Goal: Transaction & Acquisition: Purchase product/service

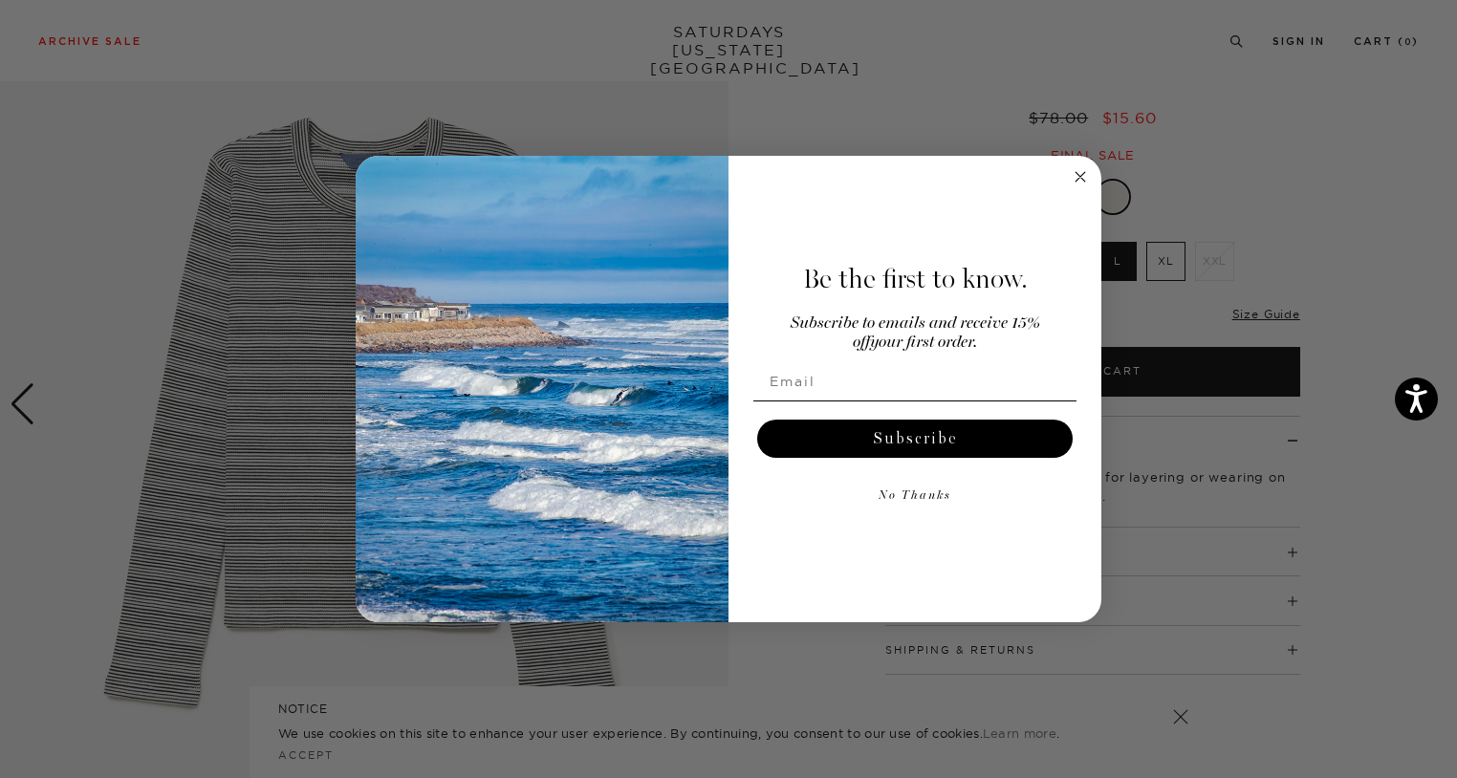
scroll to position [148, 0]
click at [1082, 175] on circle "Close dialog" at bounding box center [1081, 177] width 22 height 22
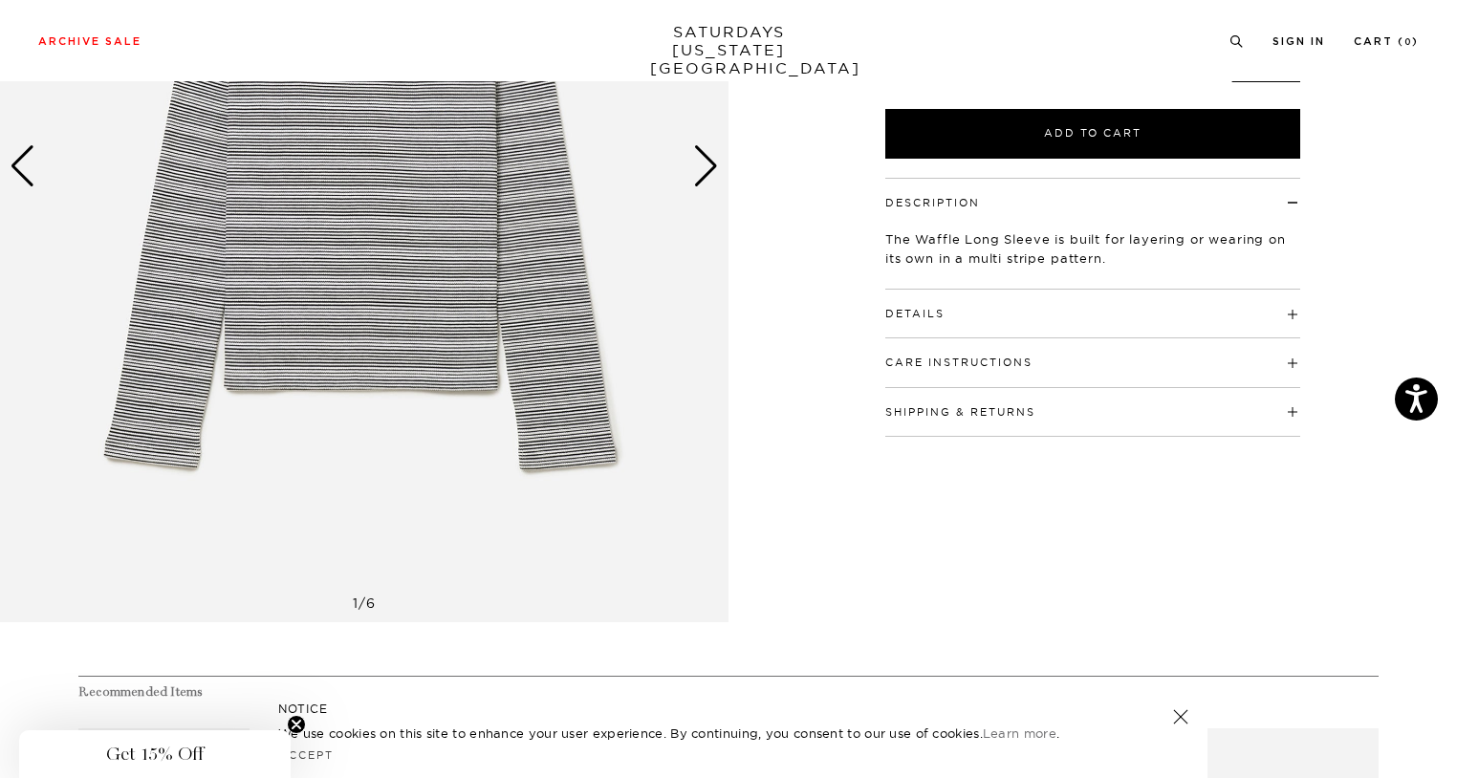
scroll to position [381, 0]
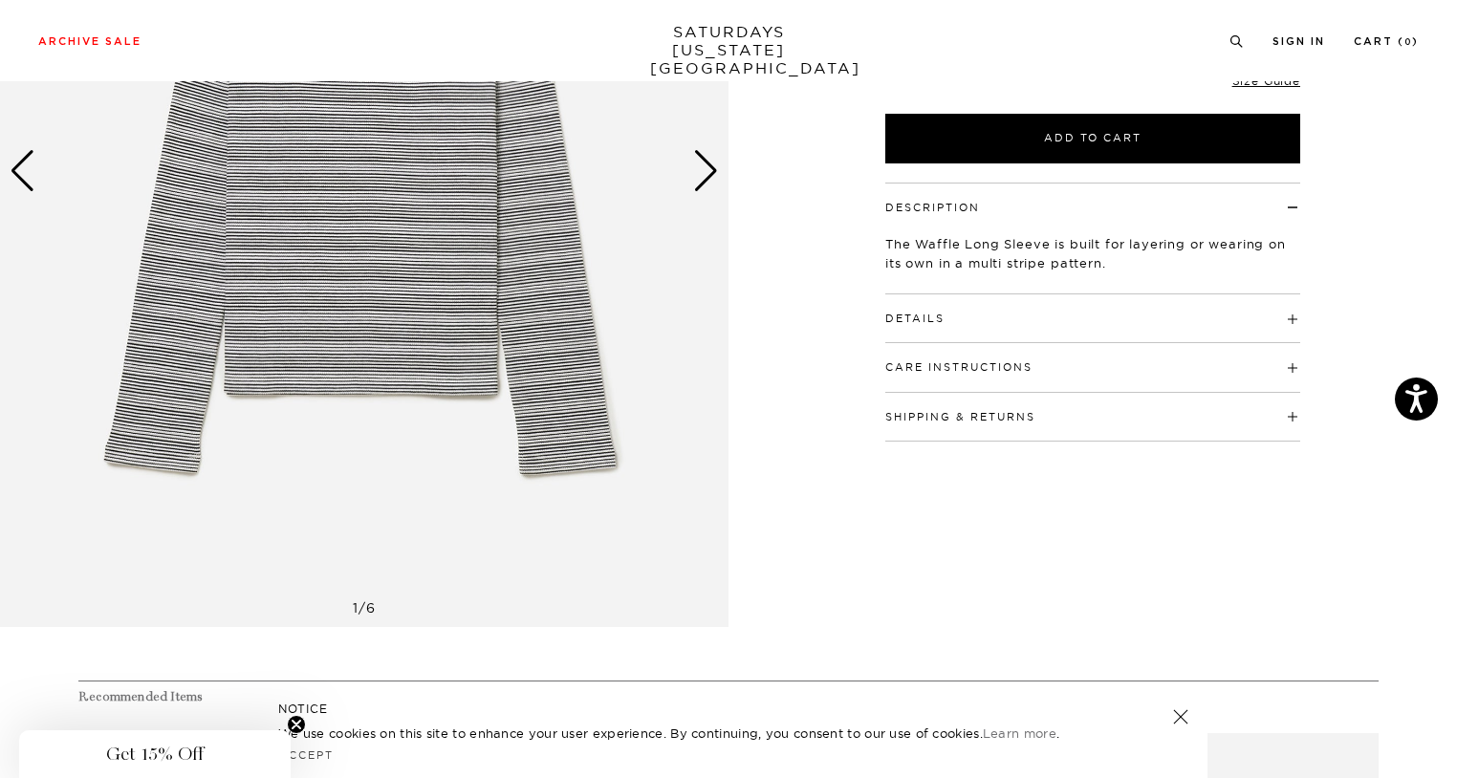
click at [715, 169] on div "Next slide" at bounding box center [706, 171] width 26 height 42
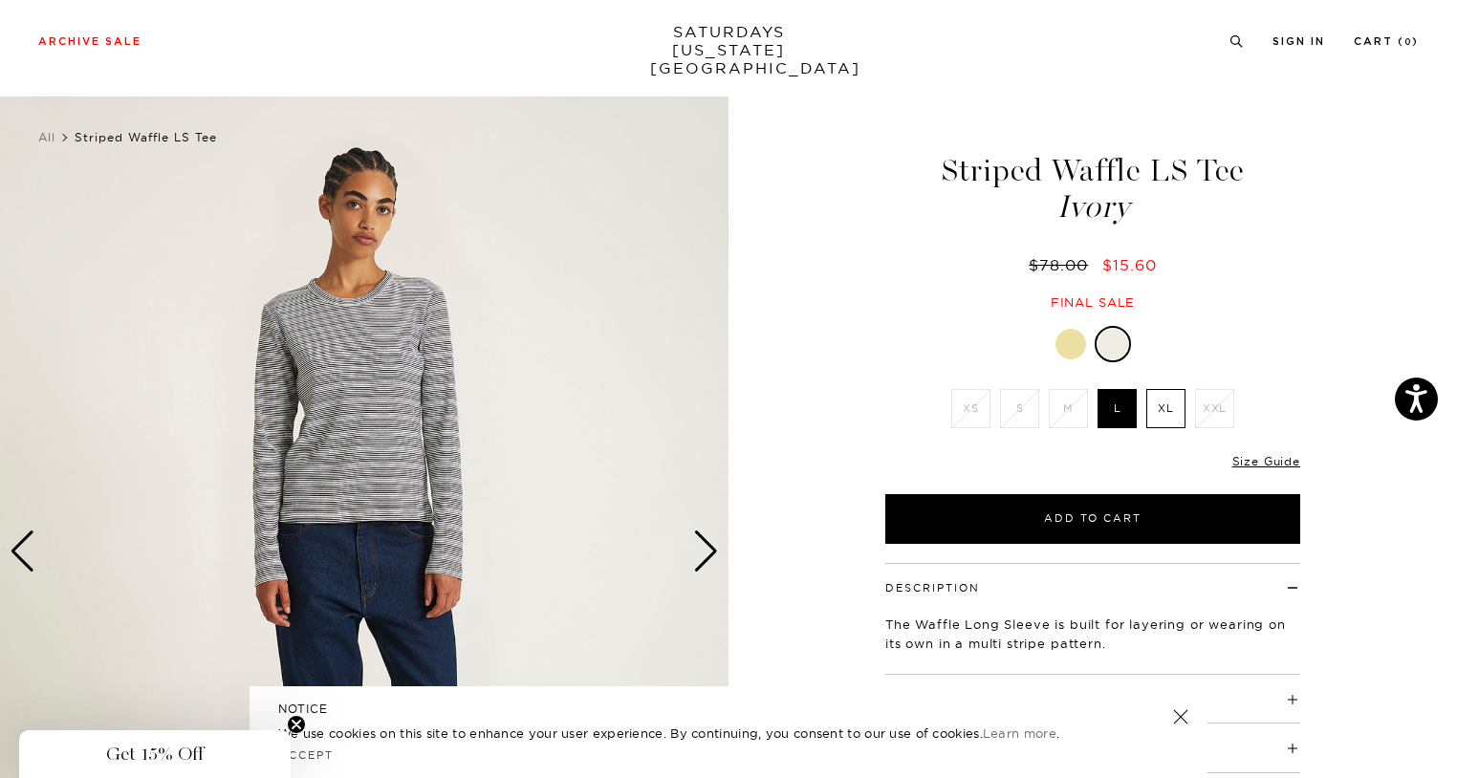
scroll to position [80, 0]
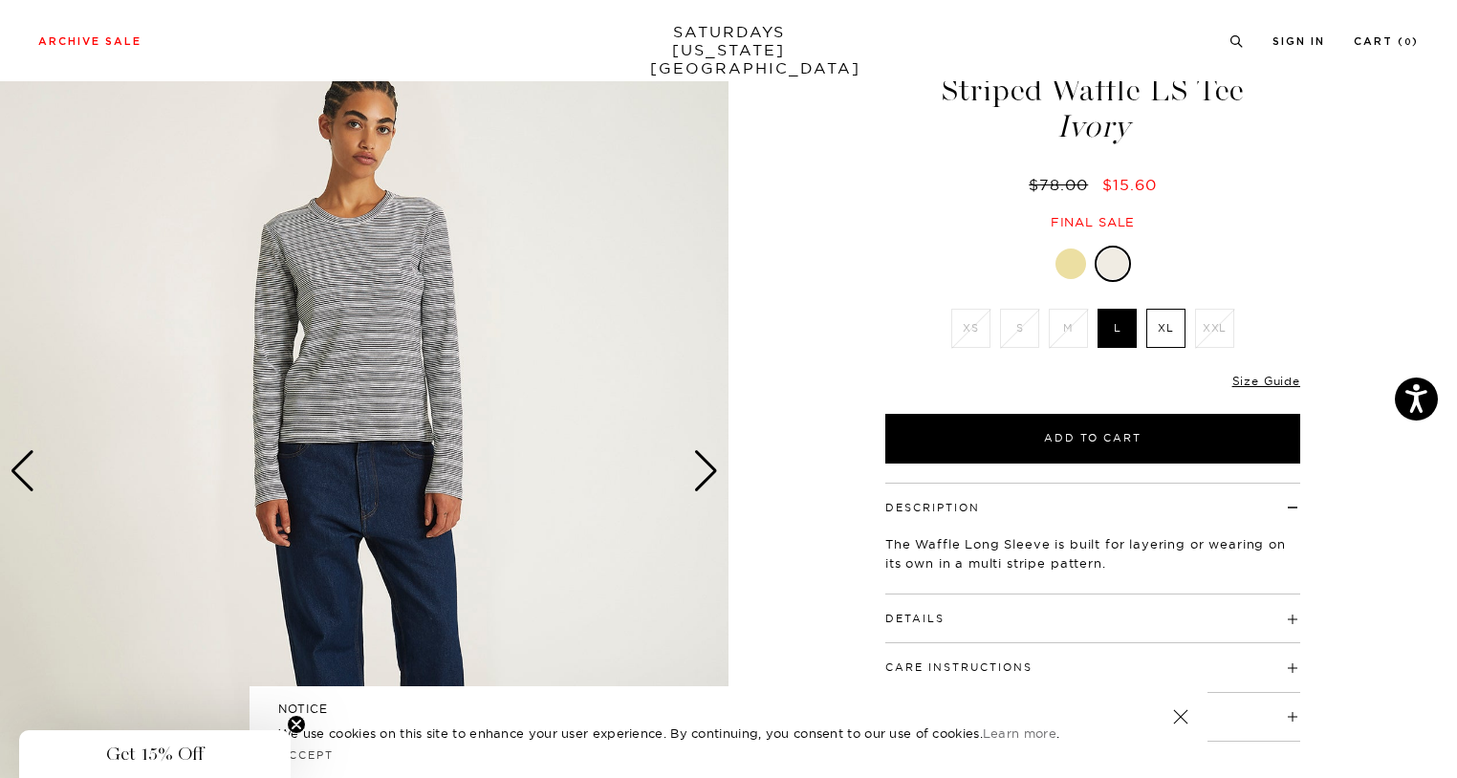
click at [703, 470] on div "Next slide" at bounding box center [706, 471] width 26 height 42
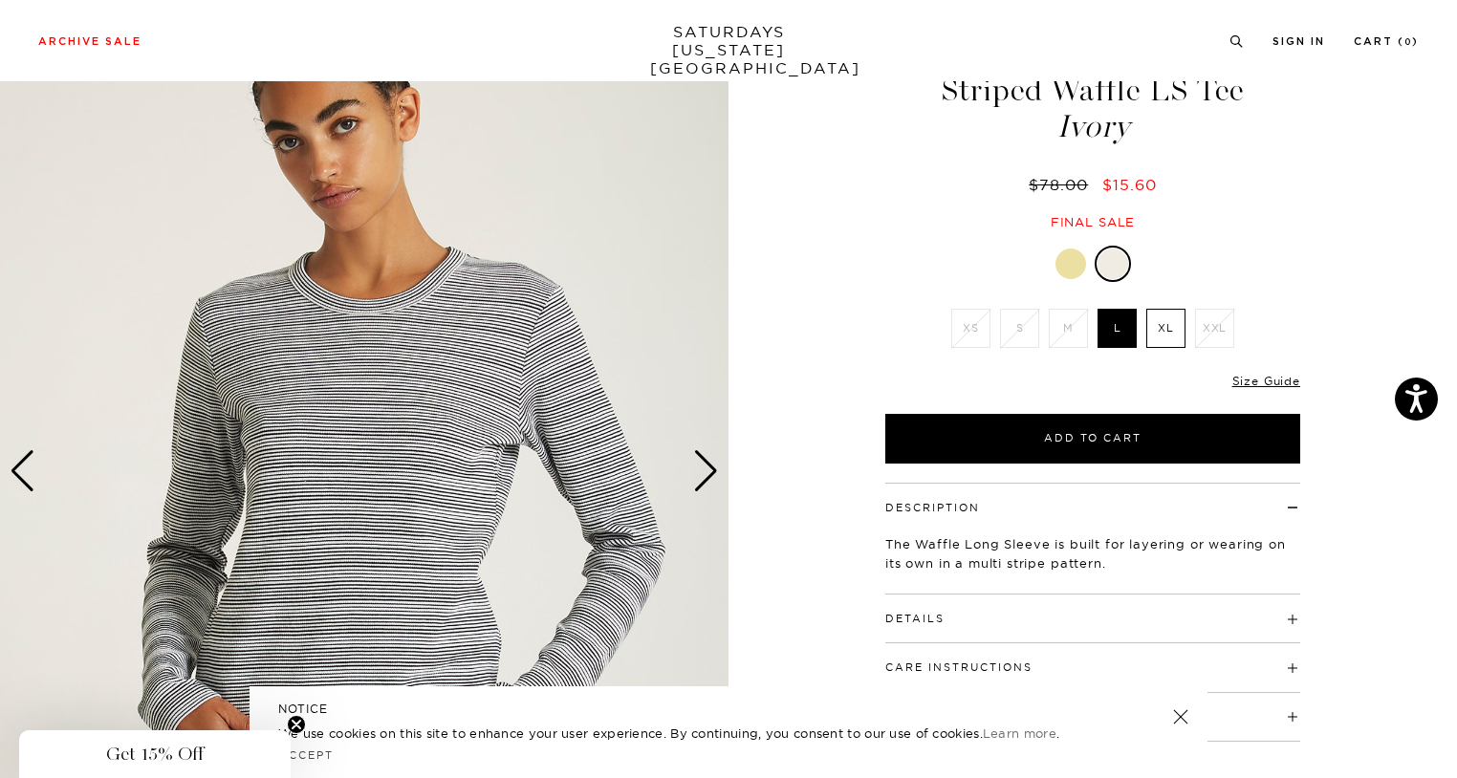
click at [703, 470] on div "Next slide" at bounding box center [706, 471] width 26 height 42
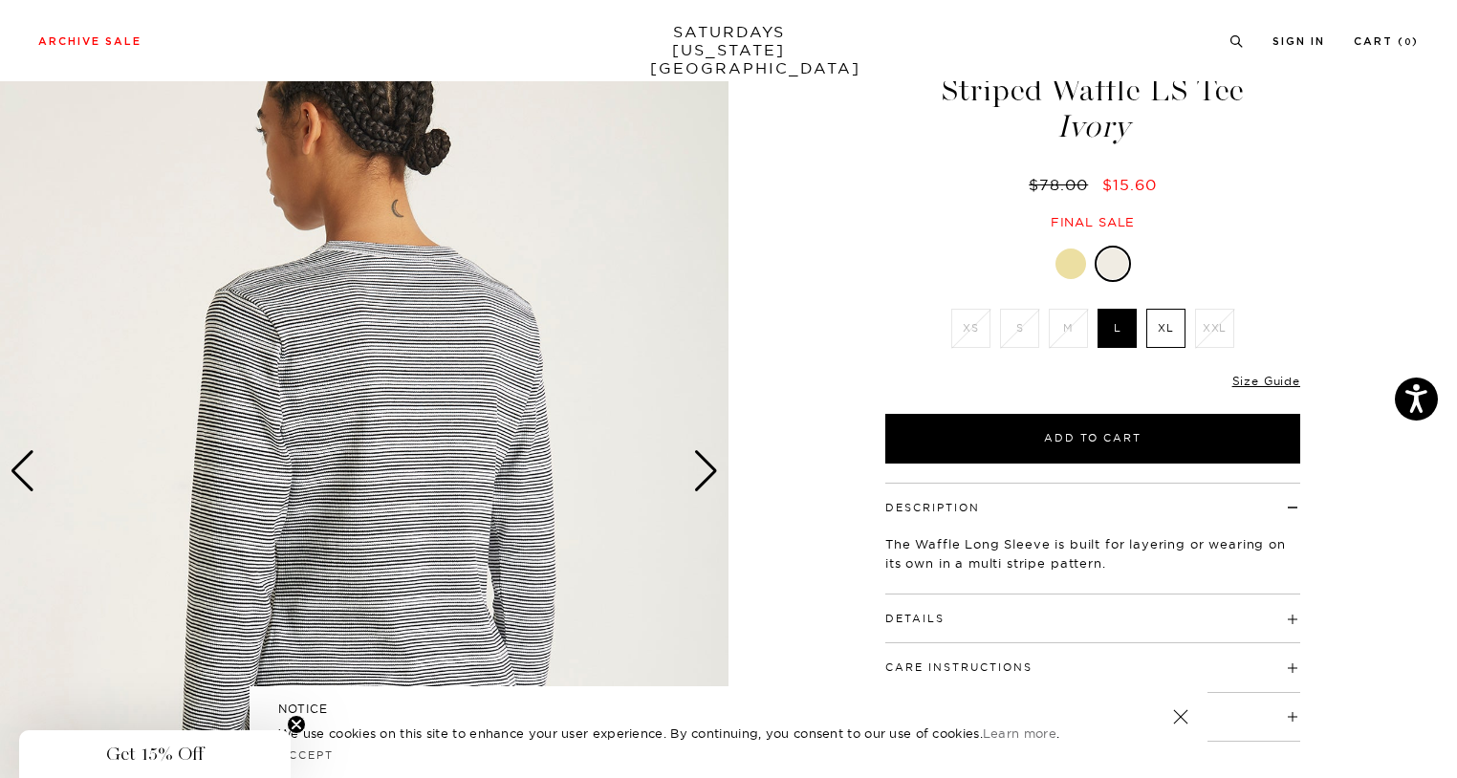
click at [703, 470] on div "Next slide" at bounding box center [706, 471] width 26 height 42
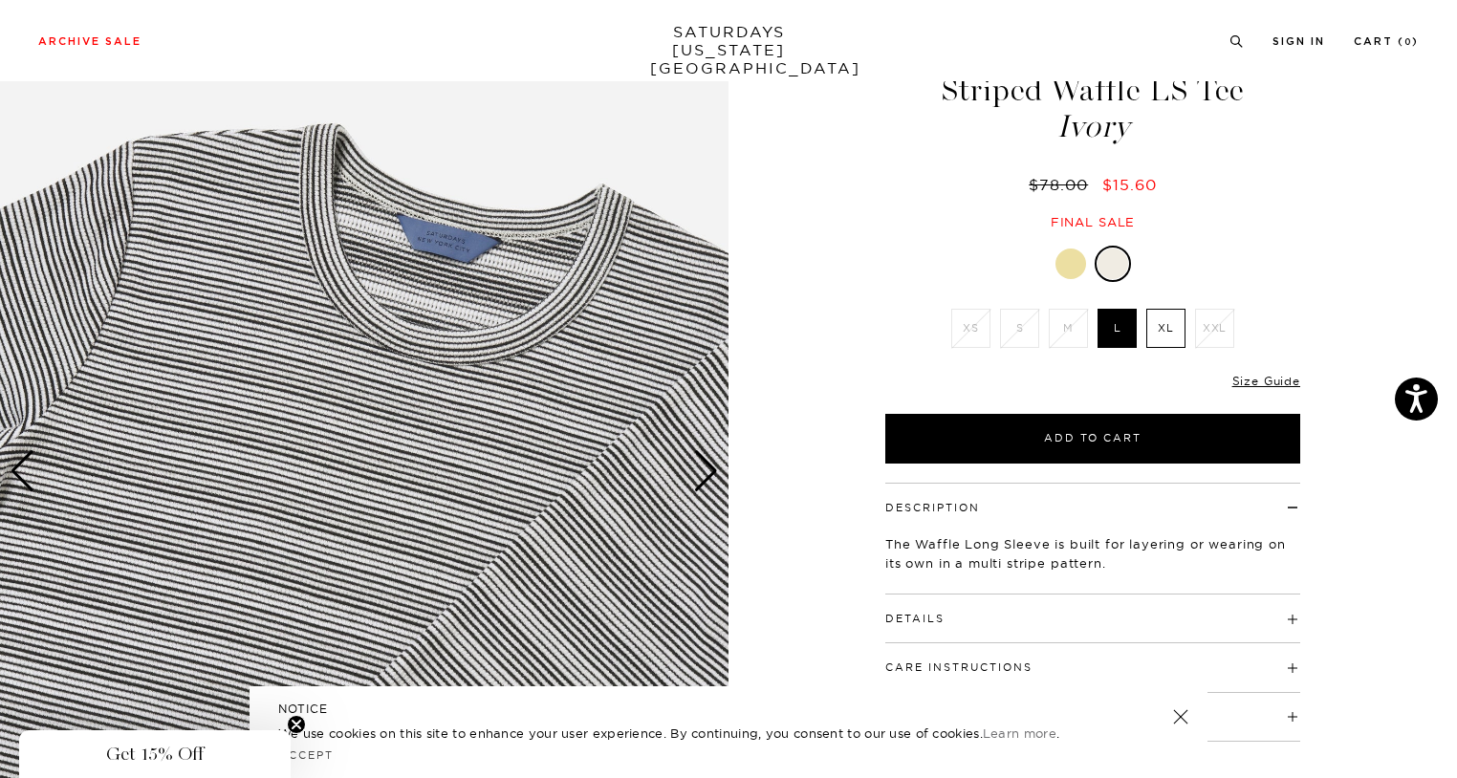
click at [703, 470] on div "Next slide" at bounding box center [706, 471] width 26 height 42
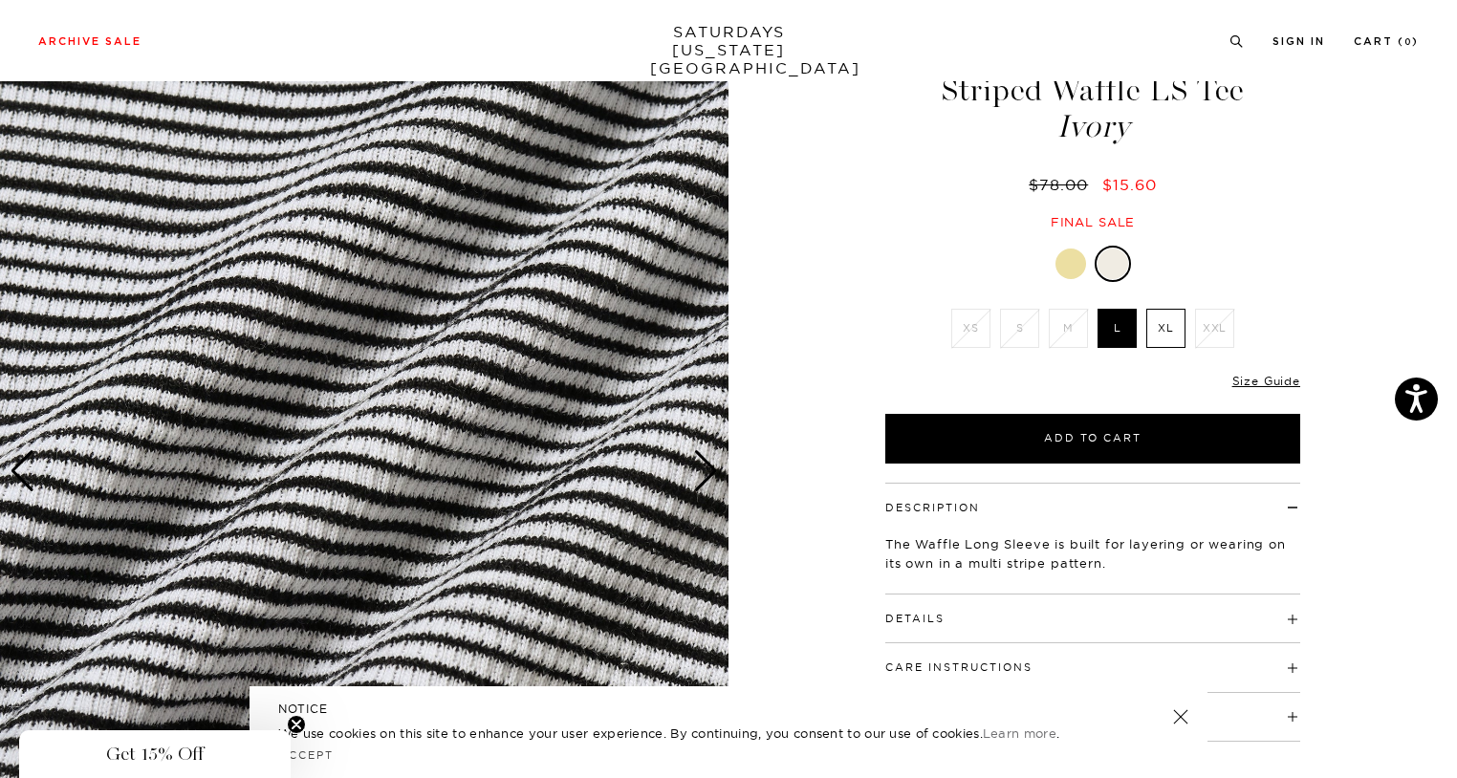
click at [703, 470] on div "Next slide" at bounding box center [706, 471] width 26 height 42
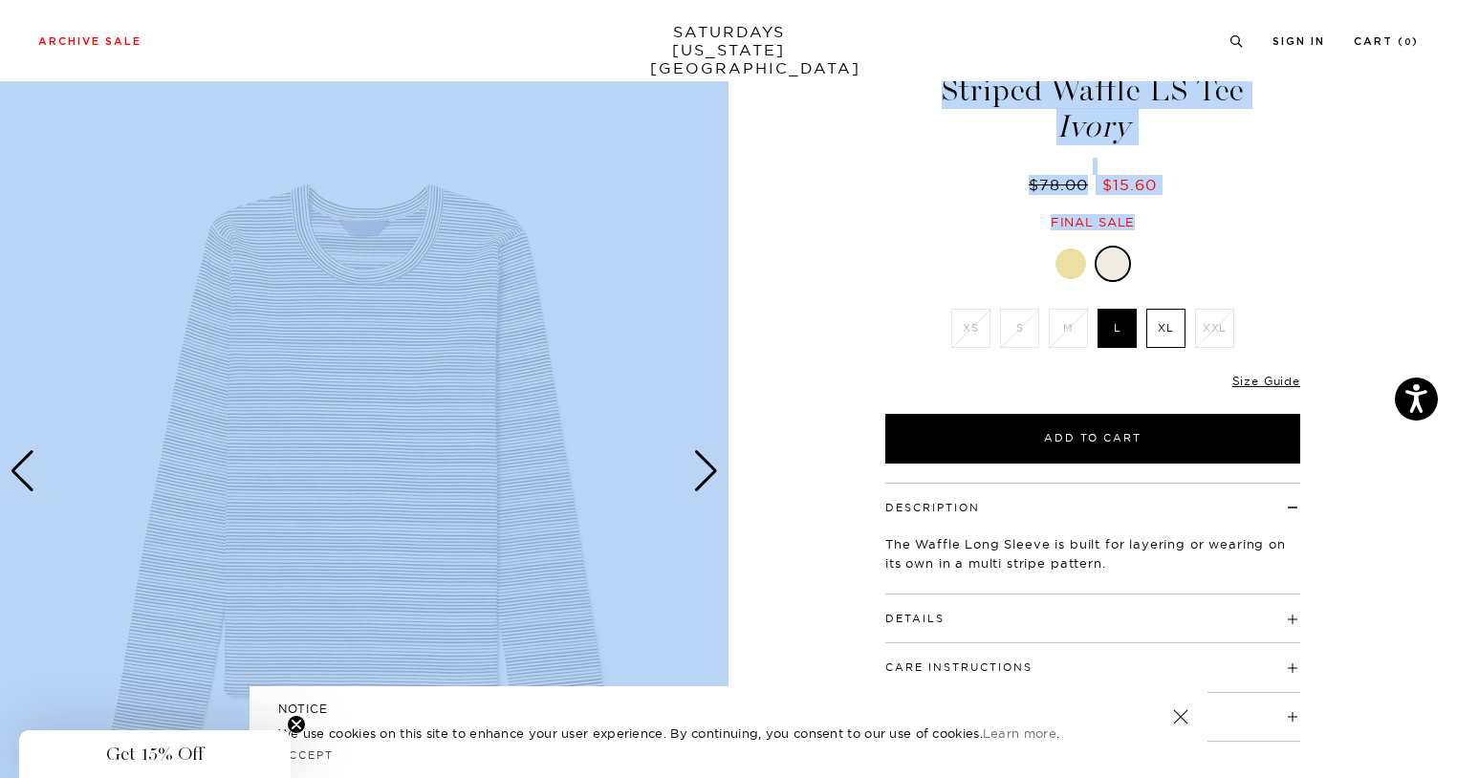
drag, startPoint x: 762, startPoint y: 334, endPoint x: 1044, endPoint y: 236, distance: 298.4
click at [1044, 236] on div "1 / 6" at bounding box center [728, 471] width 1457 height 911
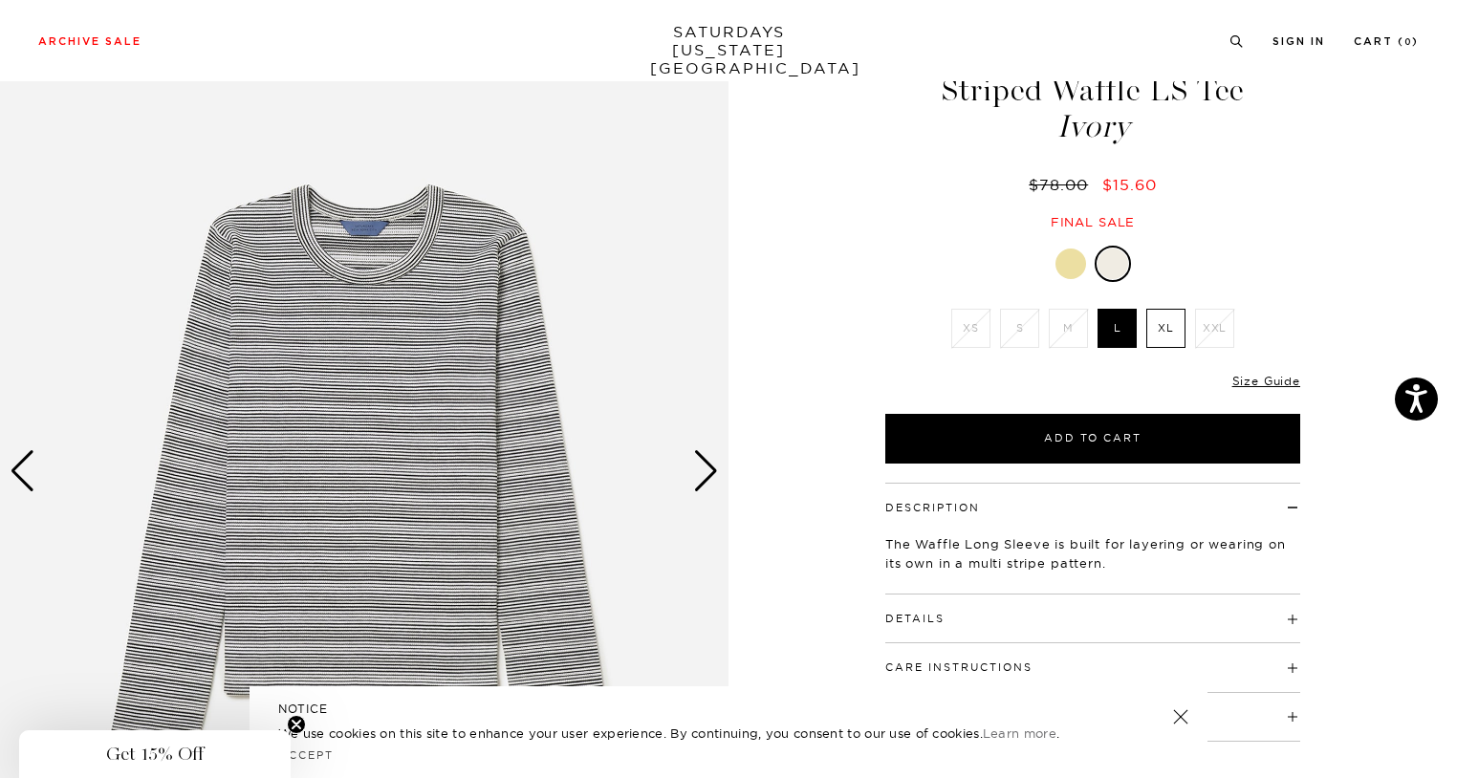
click at [1198, 260] on div at bounding box center [1092, 264] width 415 height 36
click at [1063, 246] on div at bounding box center [1092, 264] width 415 height 36
click at [1064, 251] on div at bounding box center [1071, 264] width 31 height 31
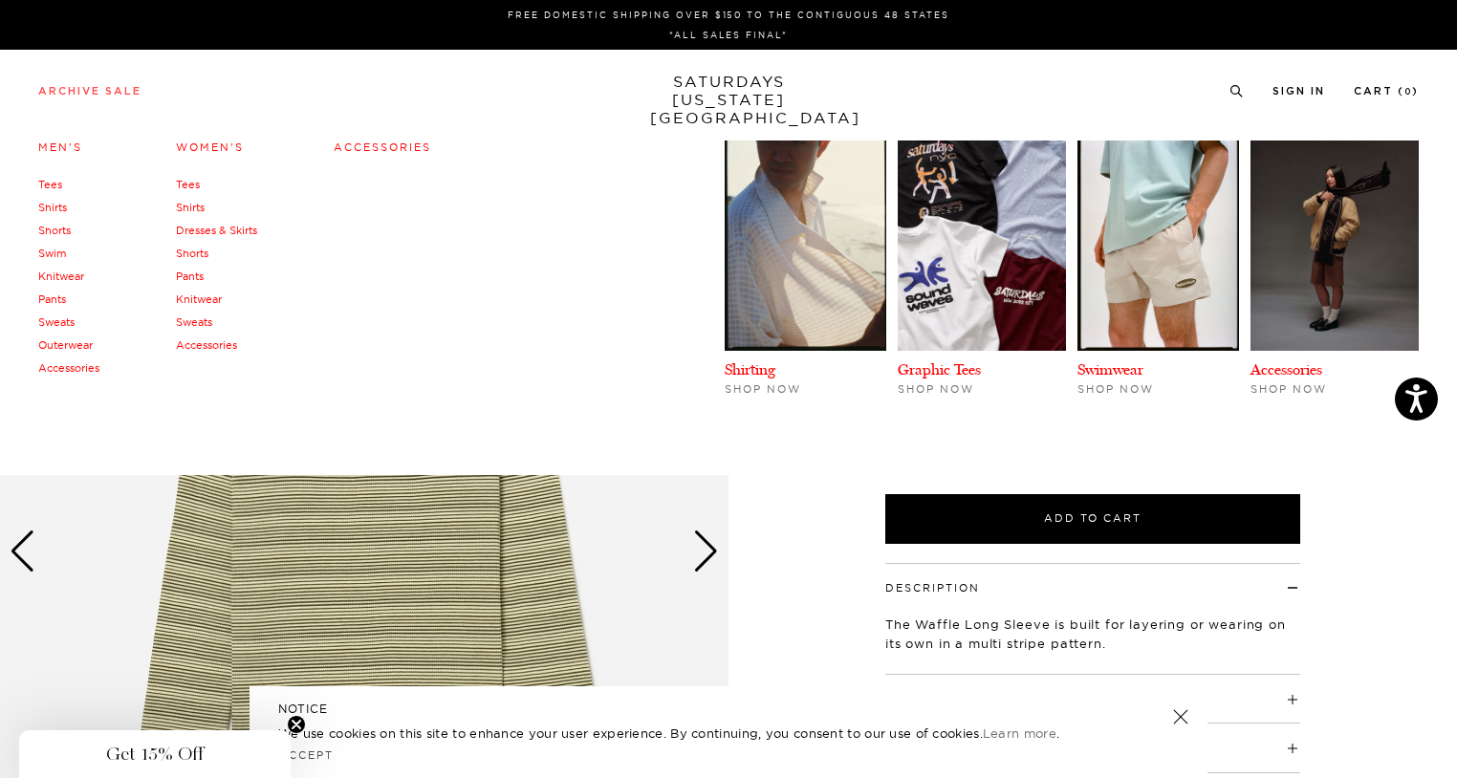
click at [127, 86] on link "Archive Sale" at bounding box center [89, 91] width 103 height 11
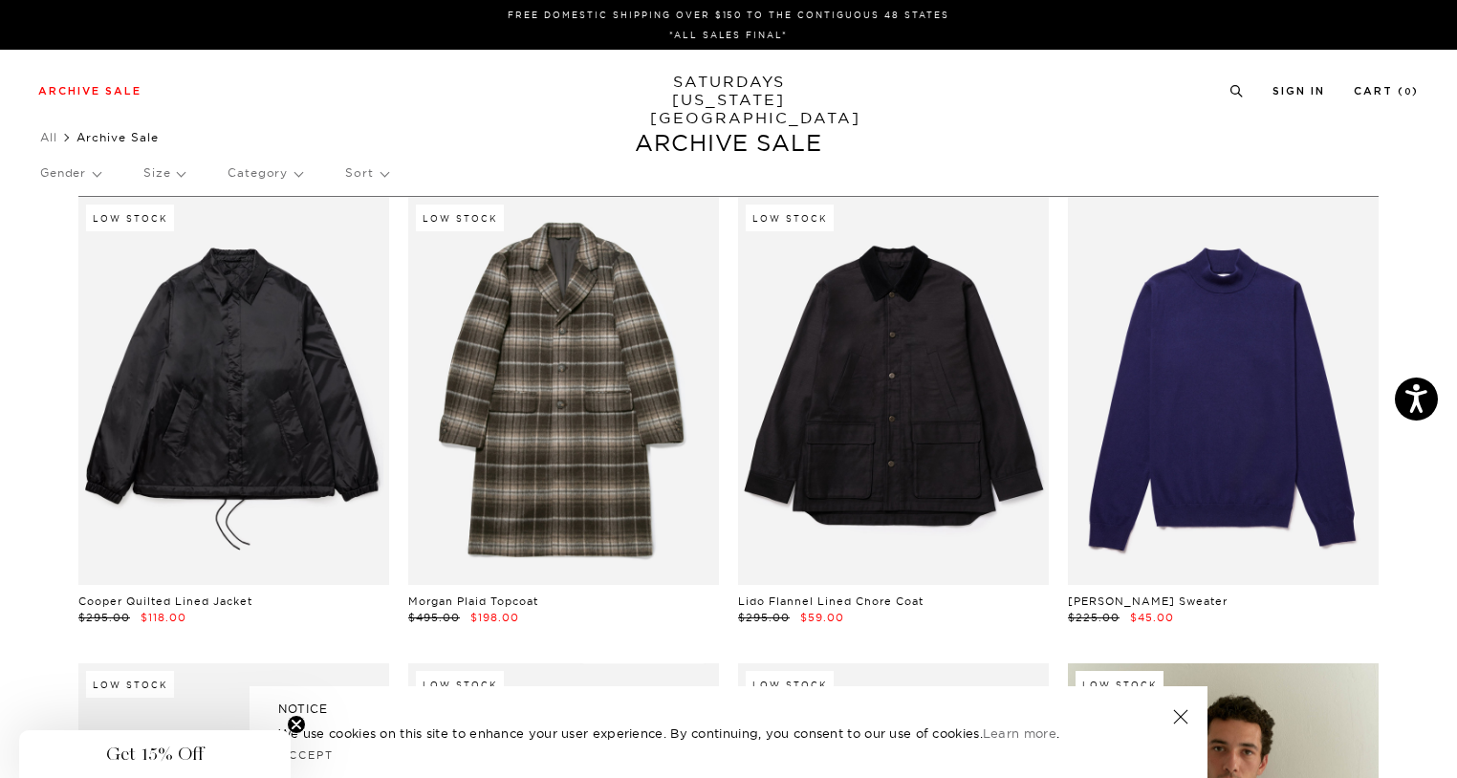
click at [95, 170] on p "Gender" at bounding box center [70, 173] width 60 height 44
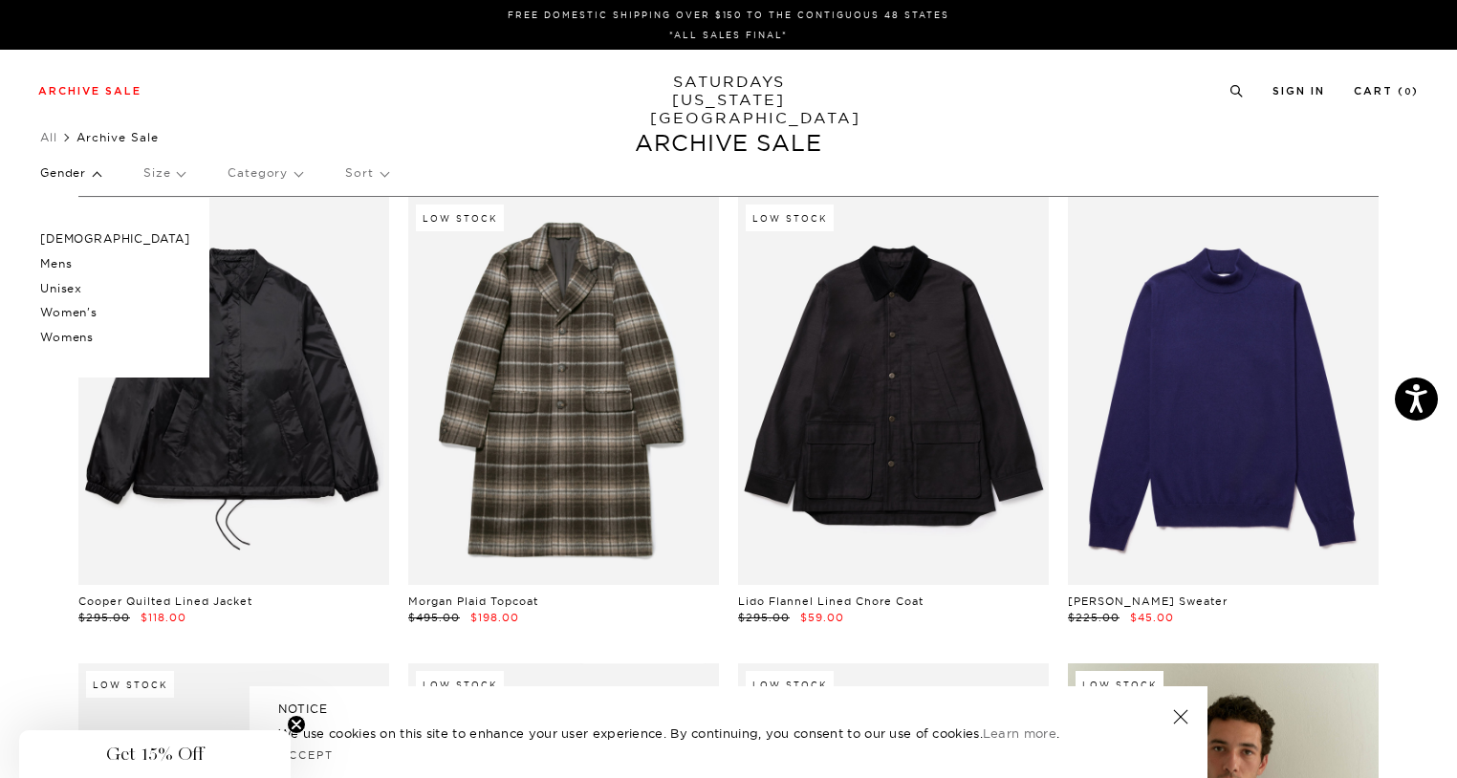
click at [69, 304] on p "Women's" at bounding box center [115, 312] width 150 height 25
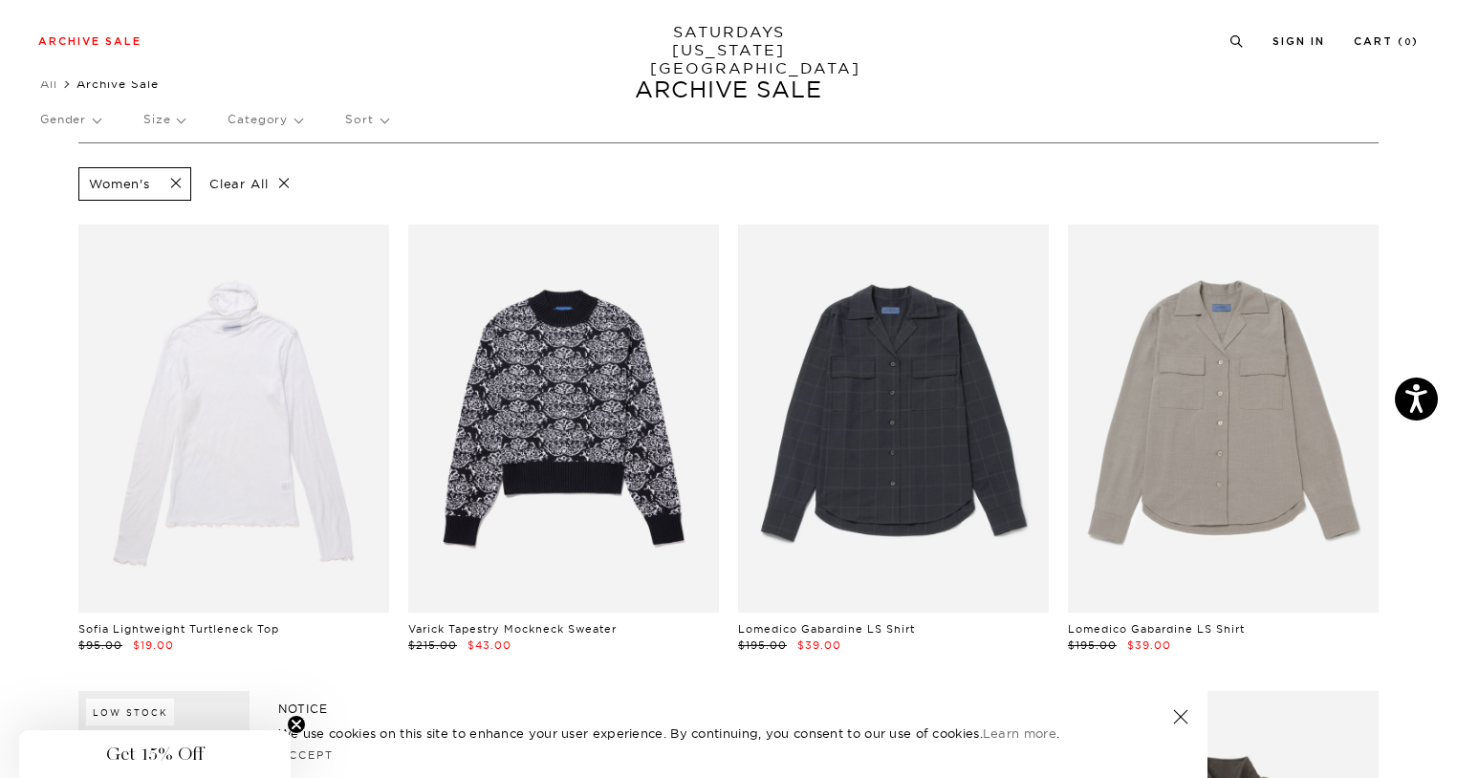
scroll to position [53, 0]
click at [93, 112] on p "Gender" at bounding box center [70, 120] width 60 height 44
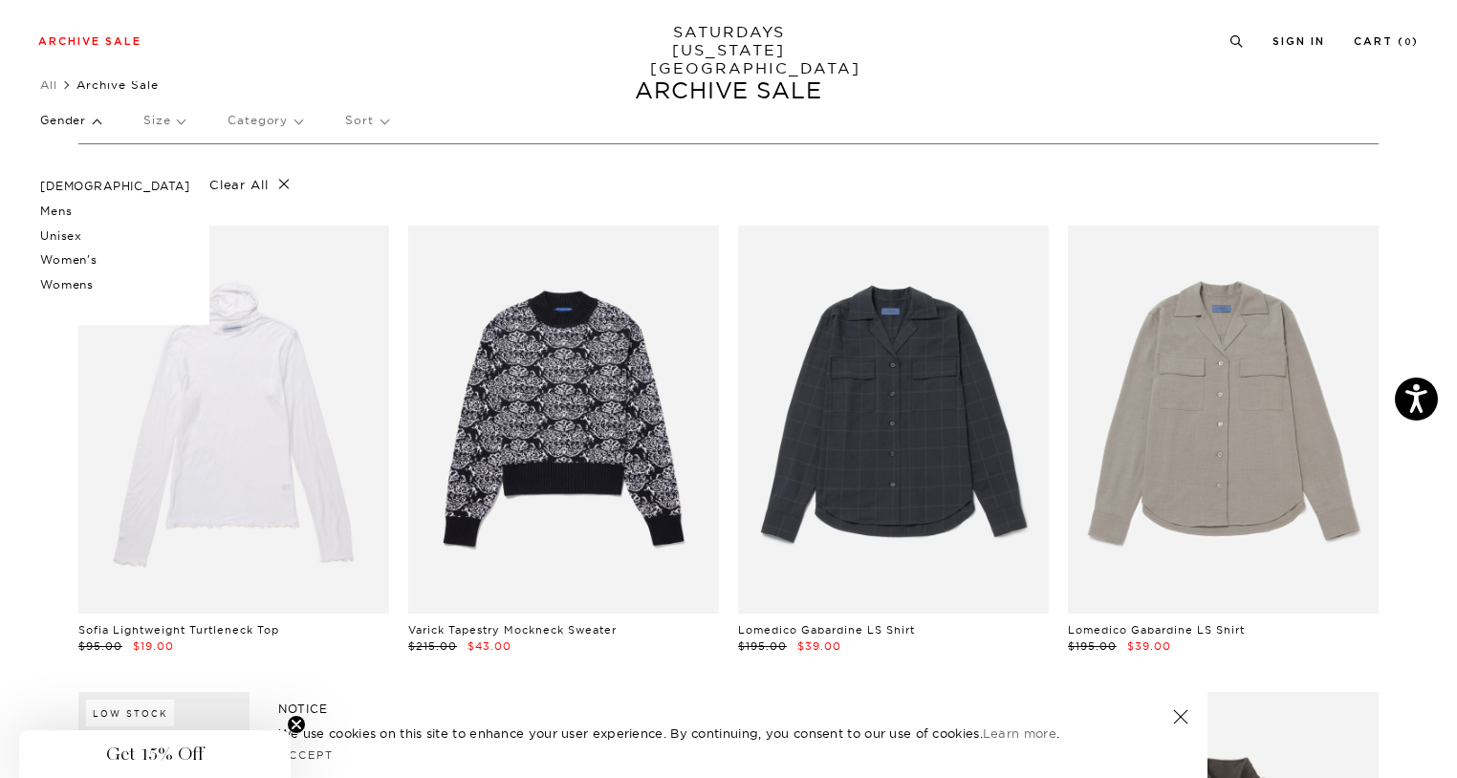
click at [92, 289] on p "Womens" at bounding box center [115, 285] width 150 height 25
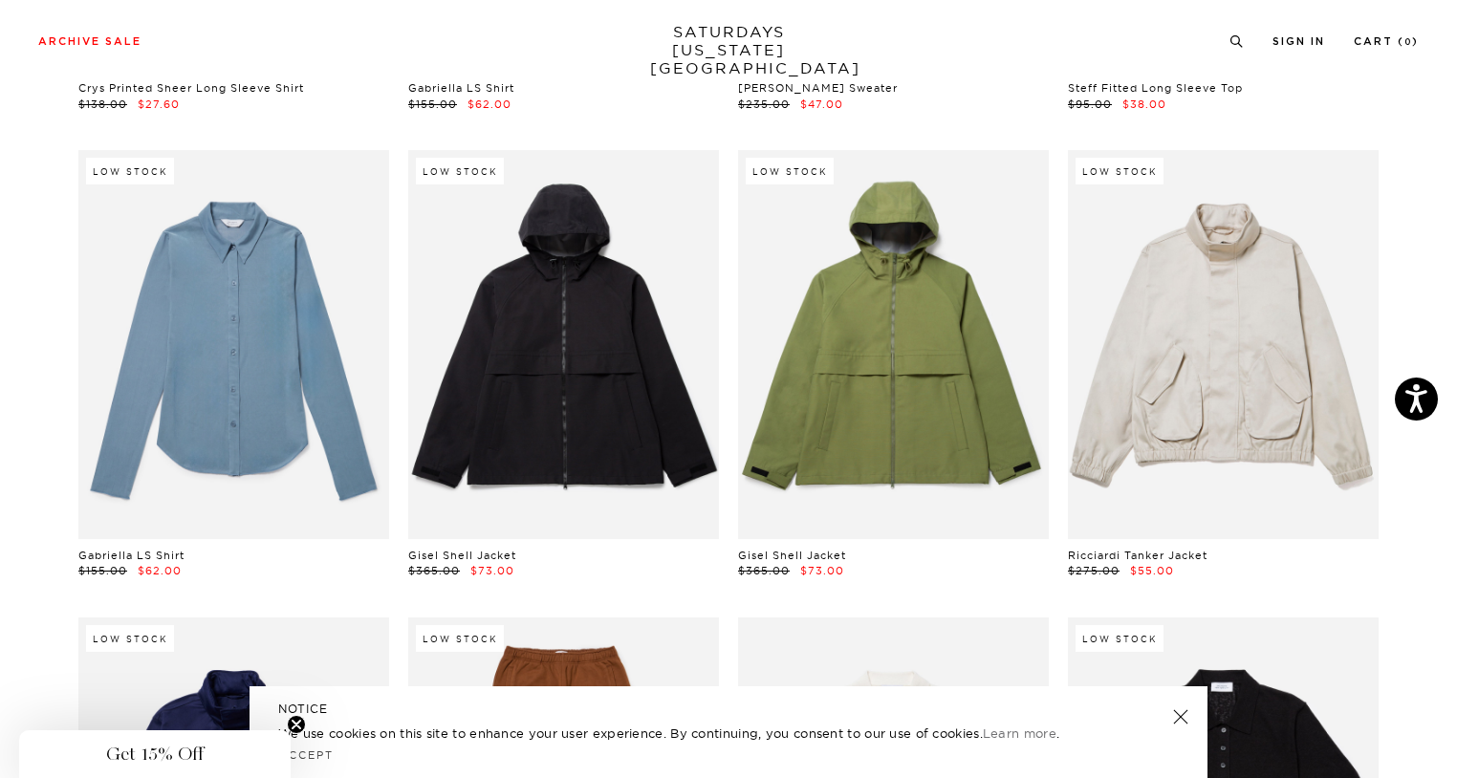
scroll to position [589, 0]
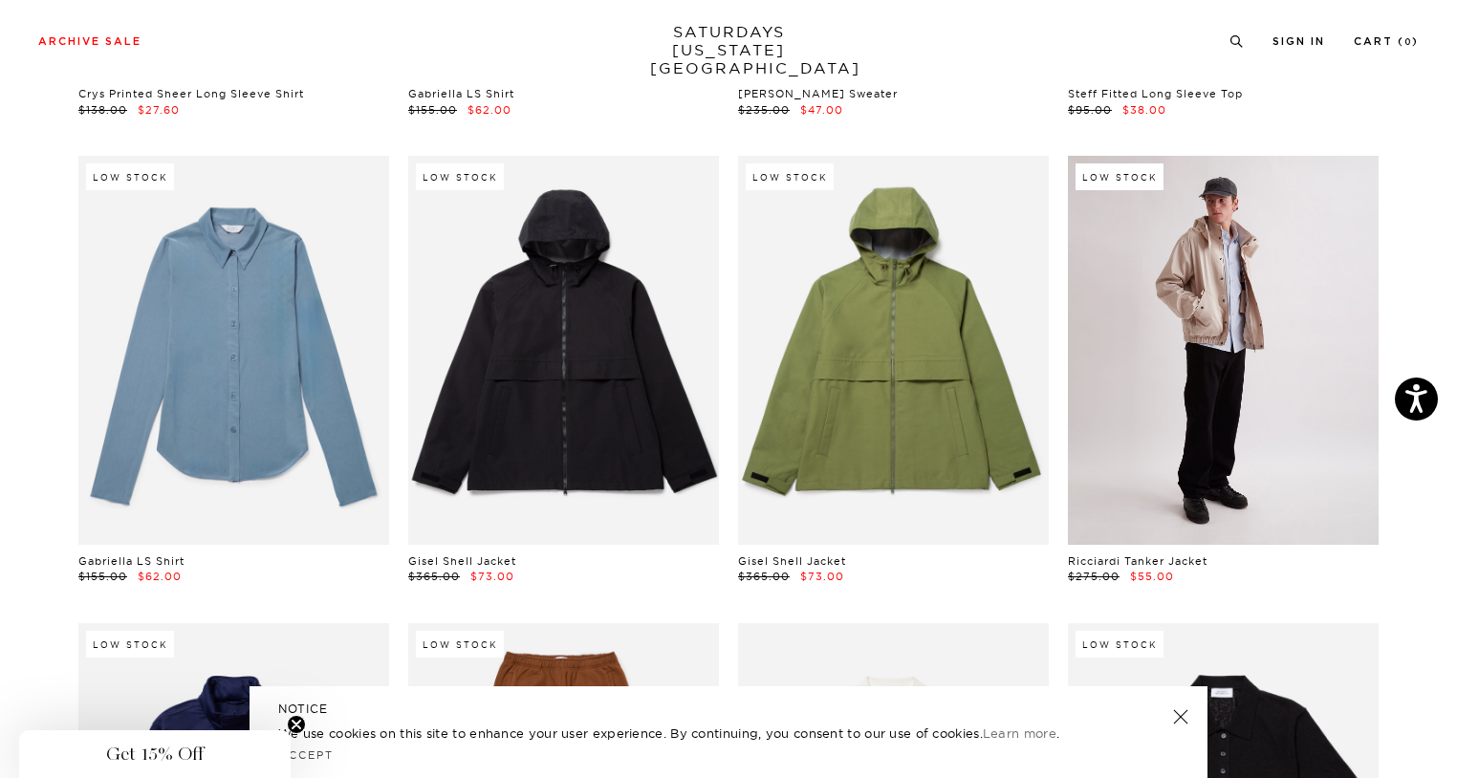
click at [1213, 264] on link at bounding box center [1223, 350] width 311 height 388
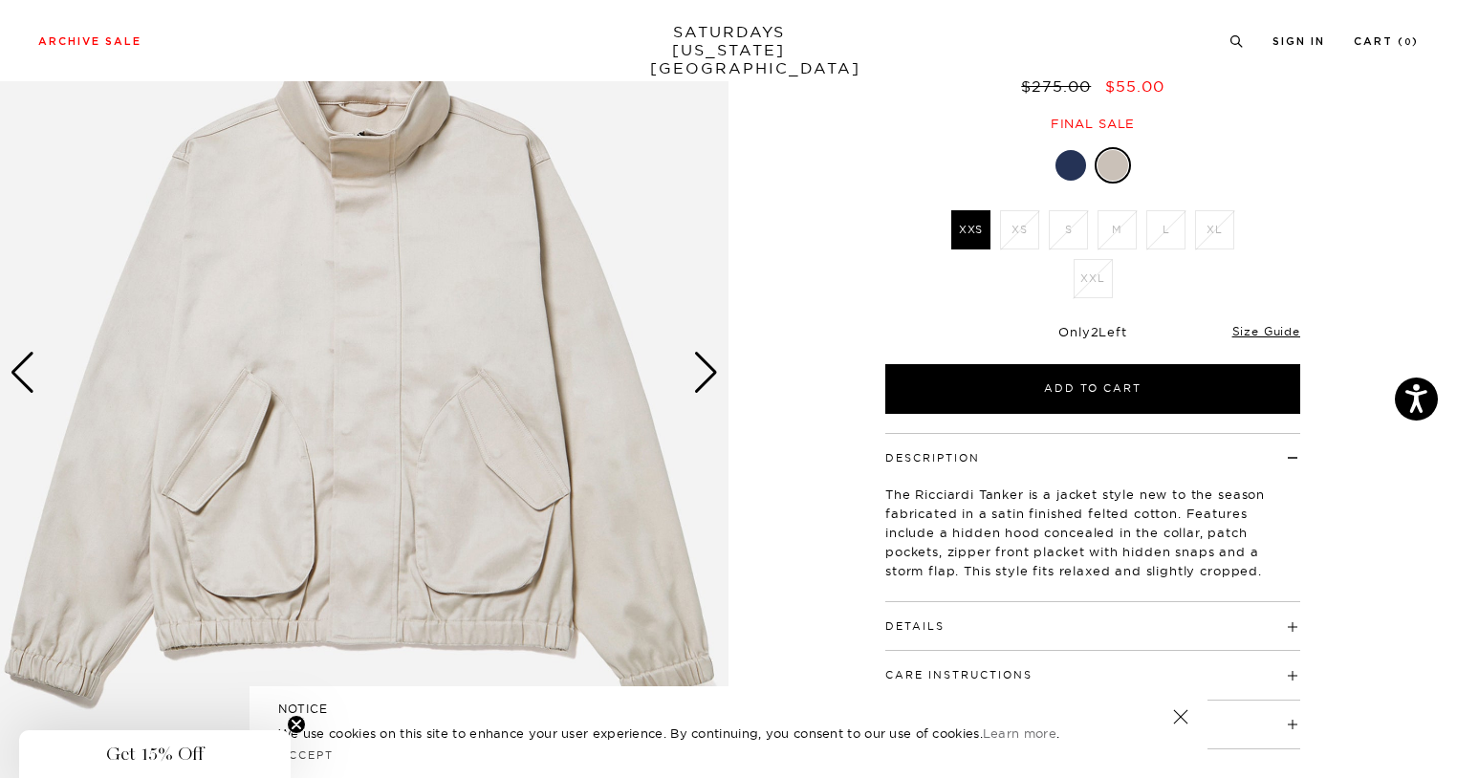
scroll to position [17, 0]
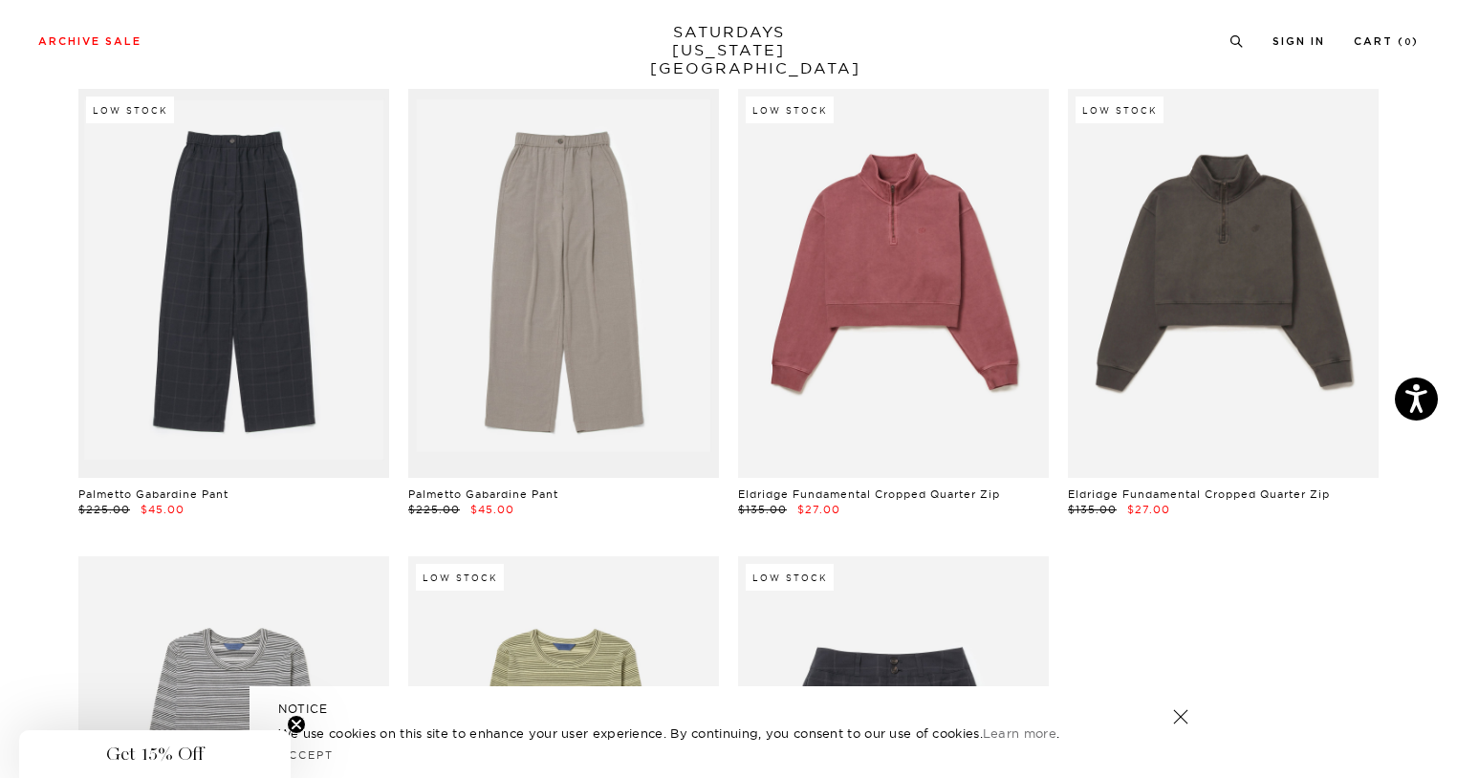
scroll to position [4390, 0]
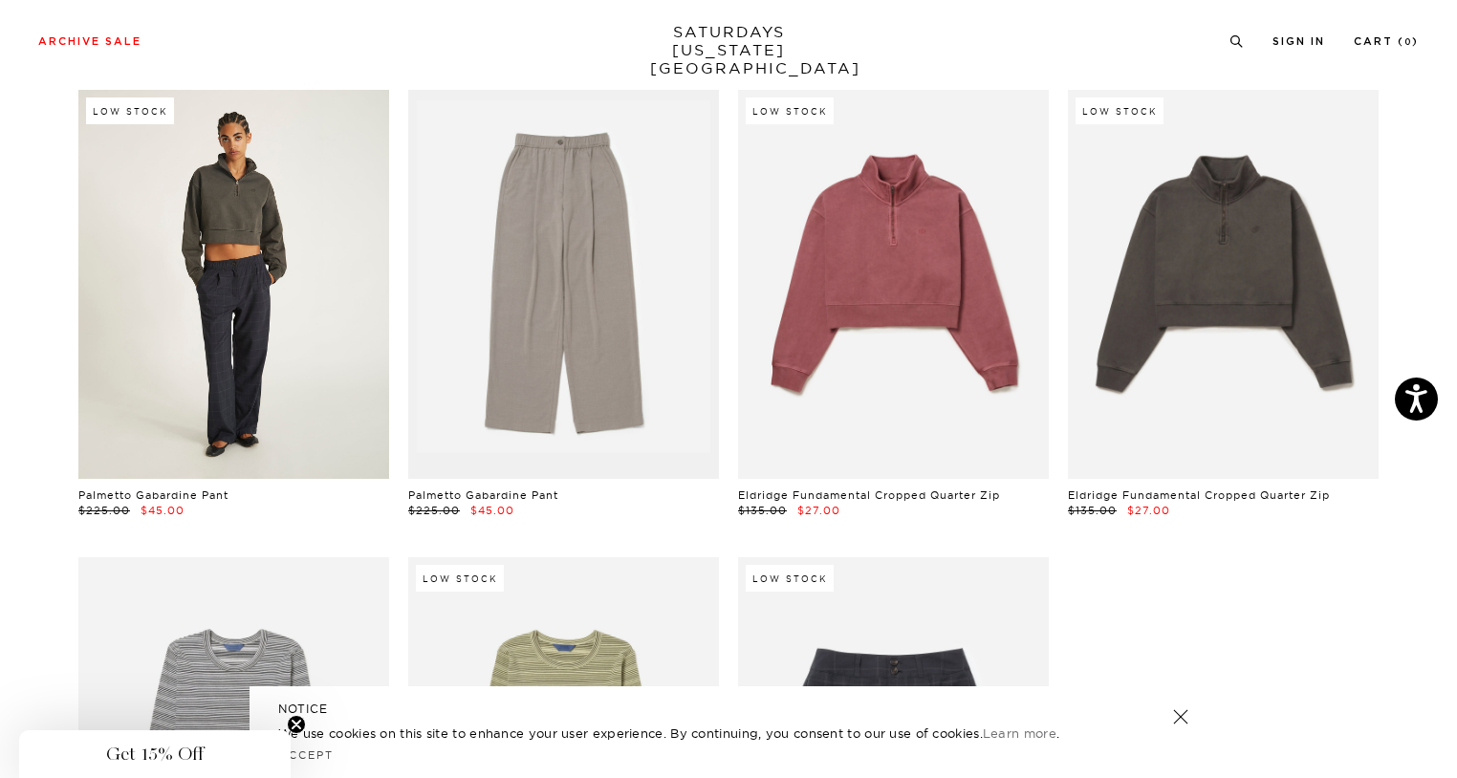
click at [356, 276] on link at bounding box center [233, 284] width 311 height 388
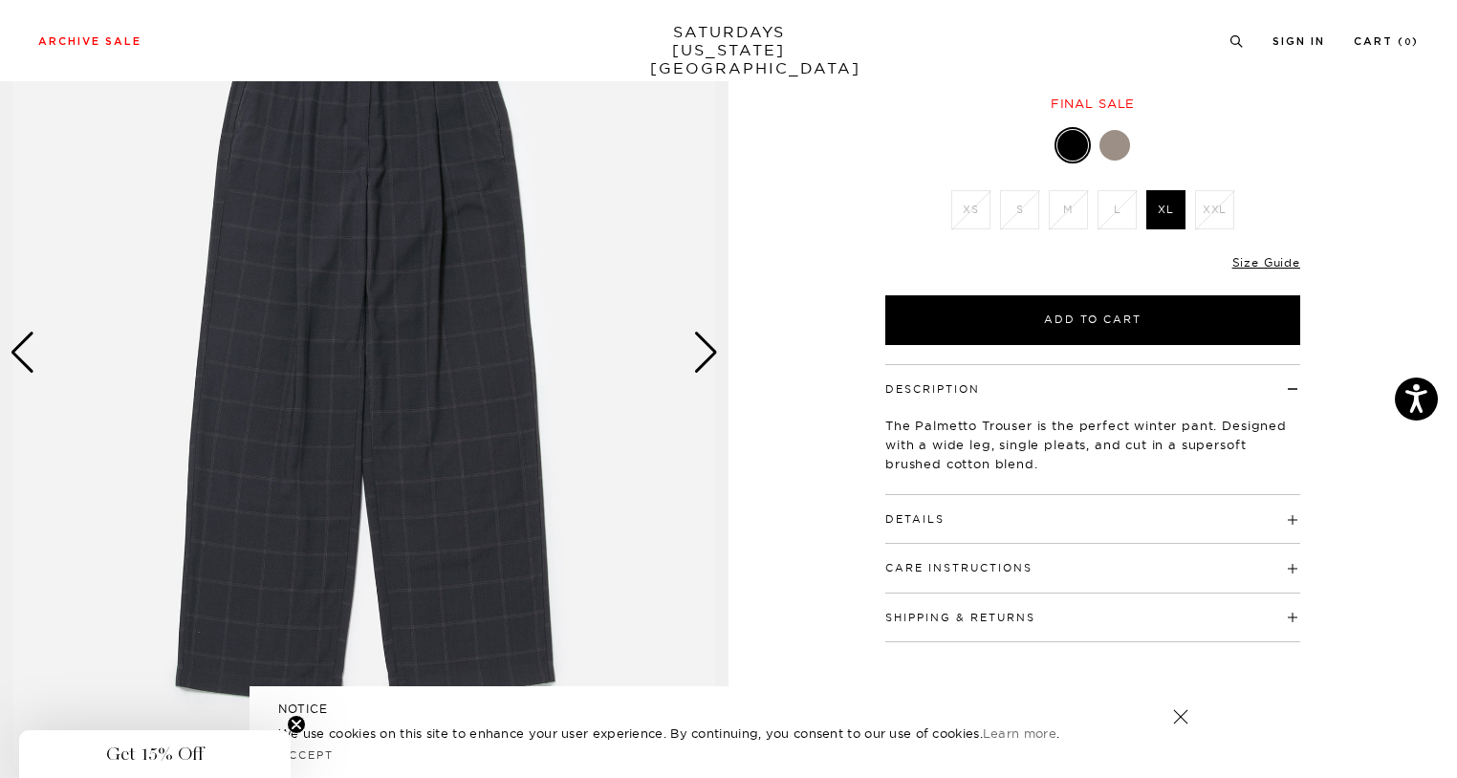
scroll to position [203, 0]
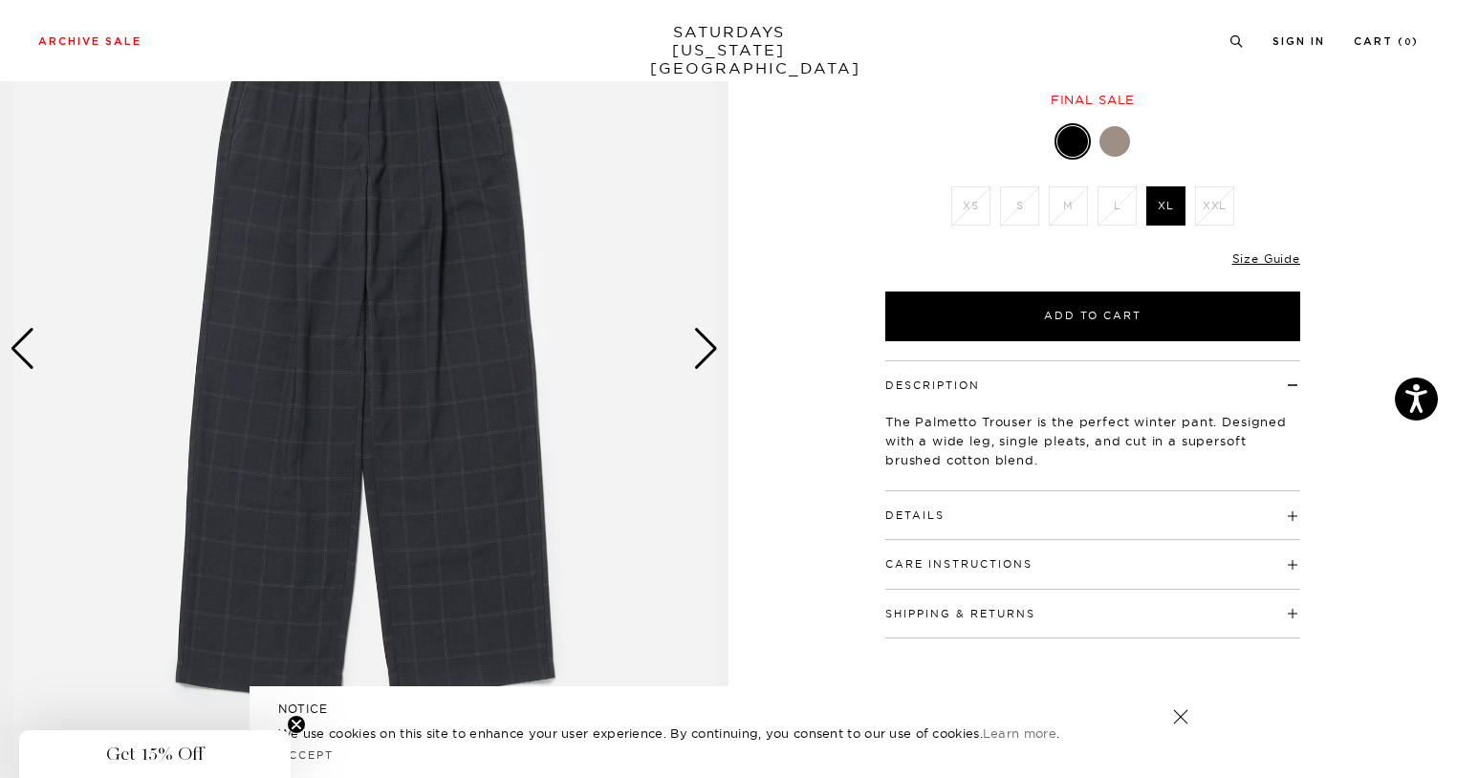
click at [698, 360] on div "Next slide" at bounding box center [706, 349] width 26 height 42
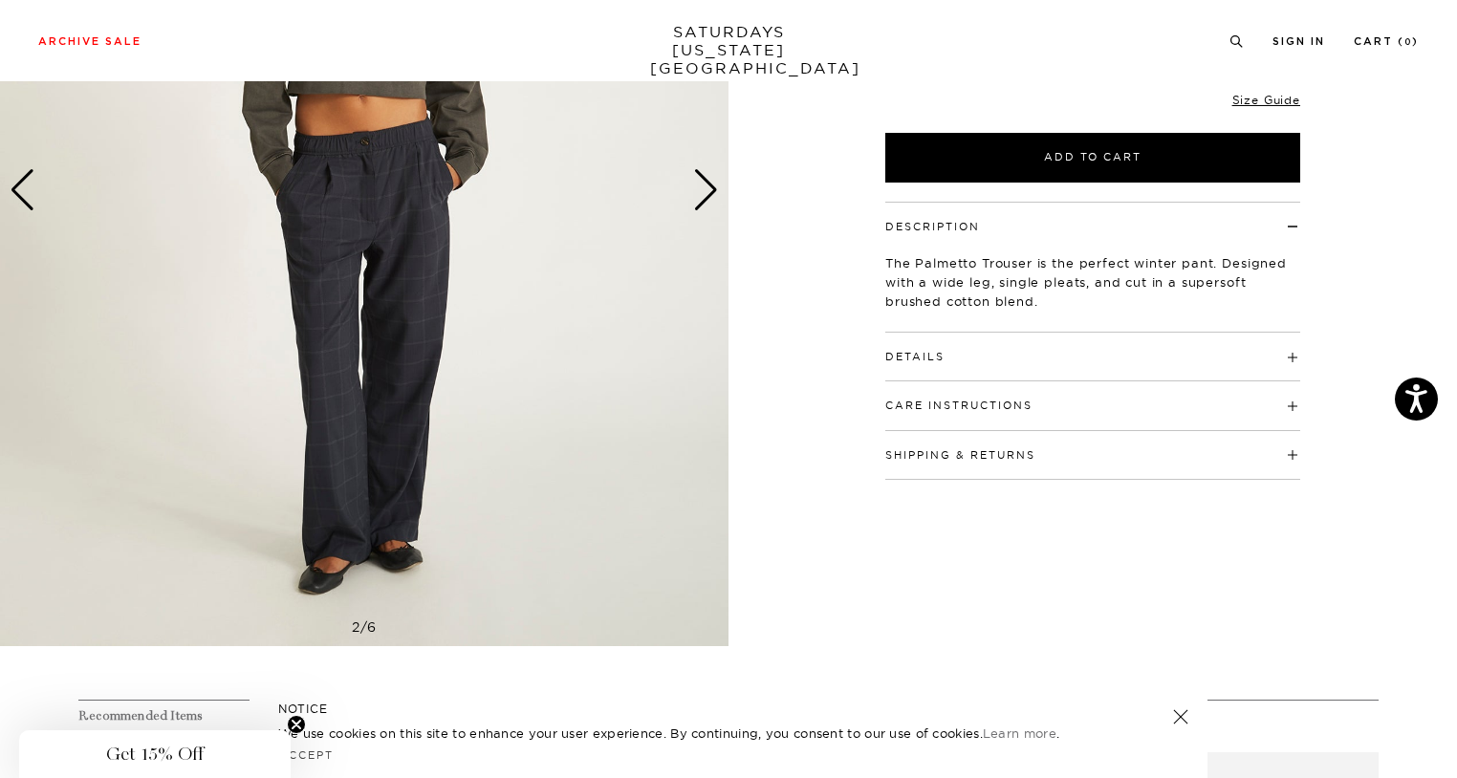
scroll to position [360, 0]
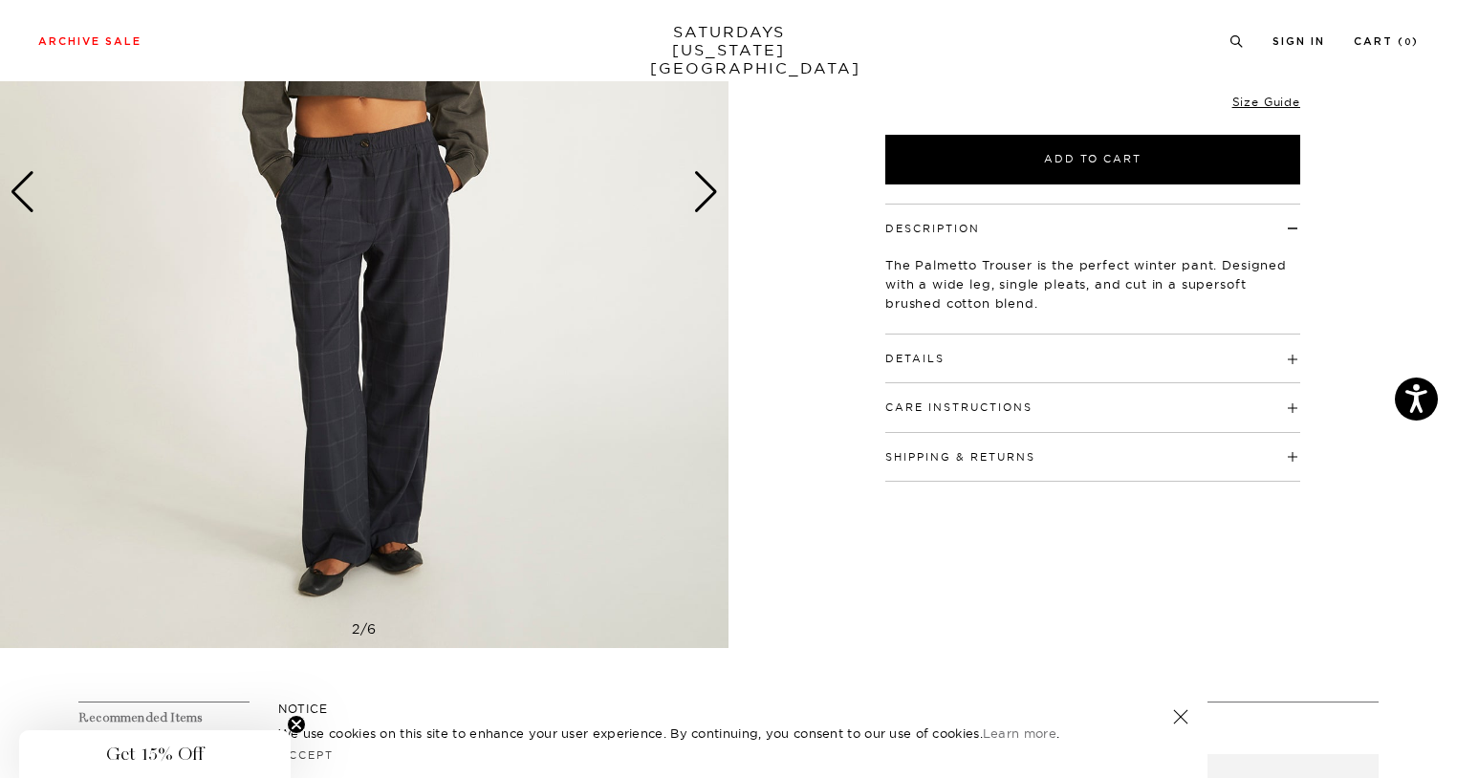
click at [701, 207] on div "Next slide" at bounding box center [706, 192] width 26 height 42
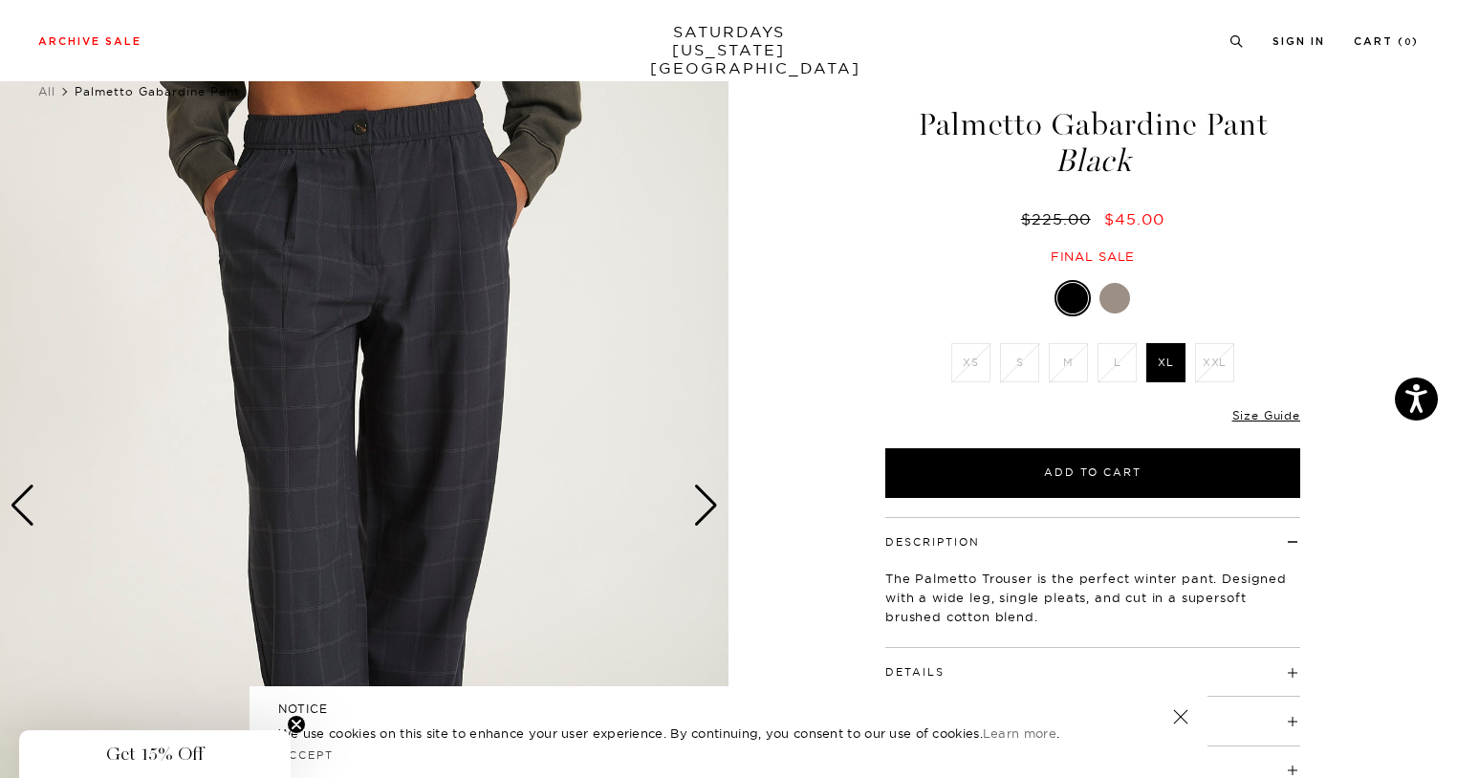
scroll to position [48, 0]
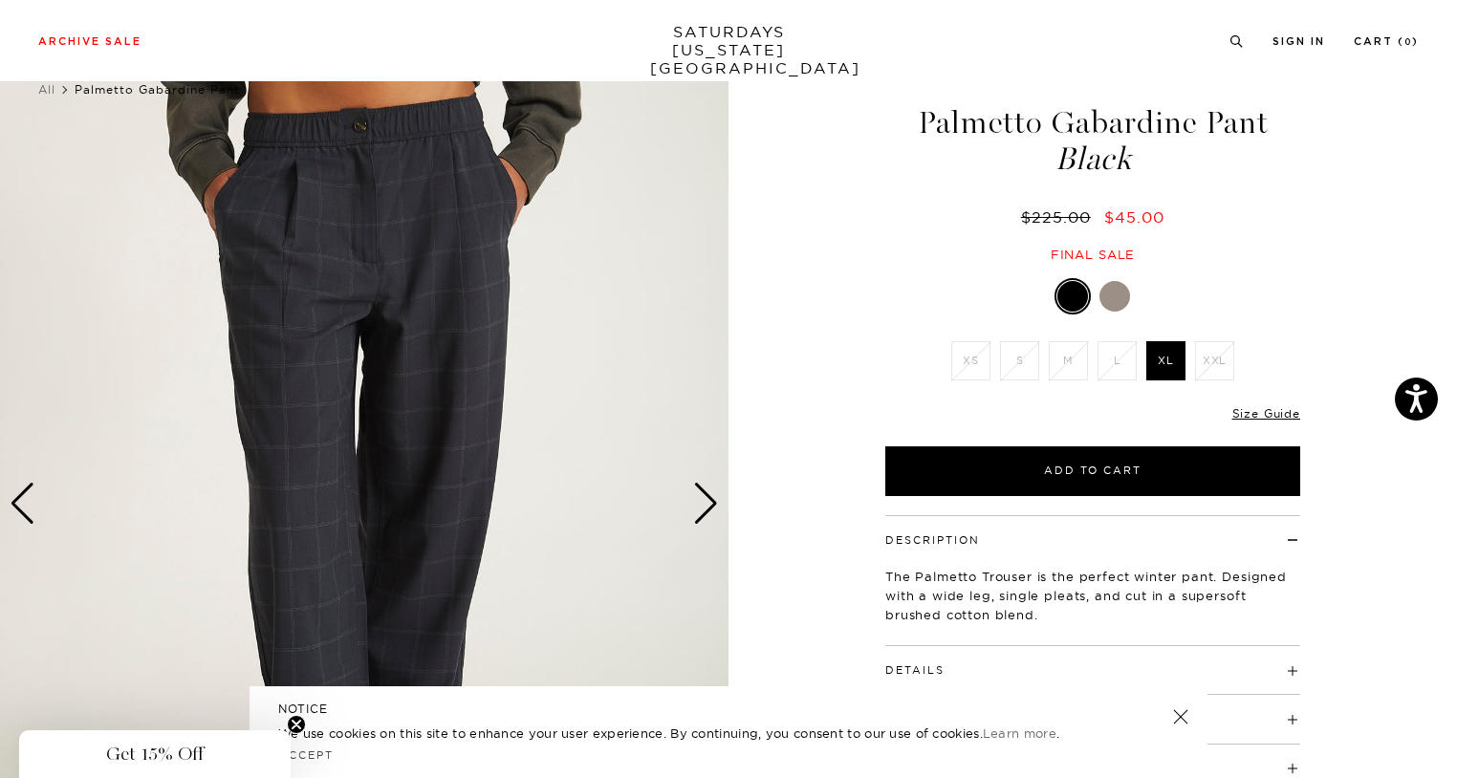
click at [708, 498] on div "Next slide" at bounding box center [706, 504] width 26 height 42
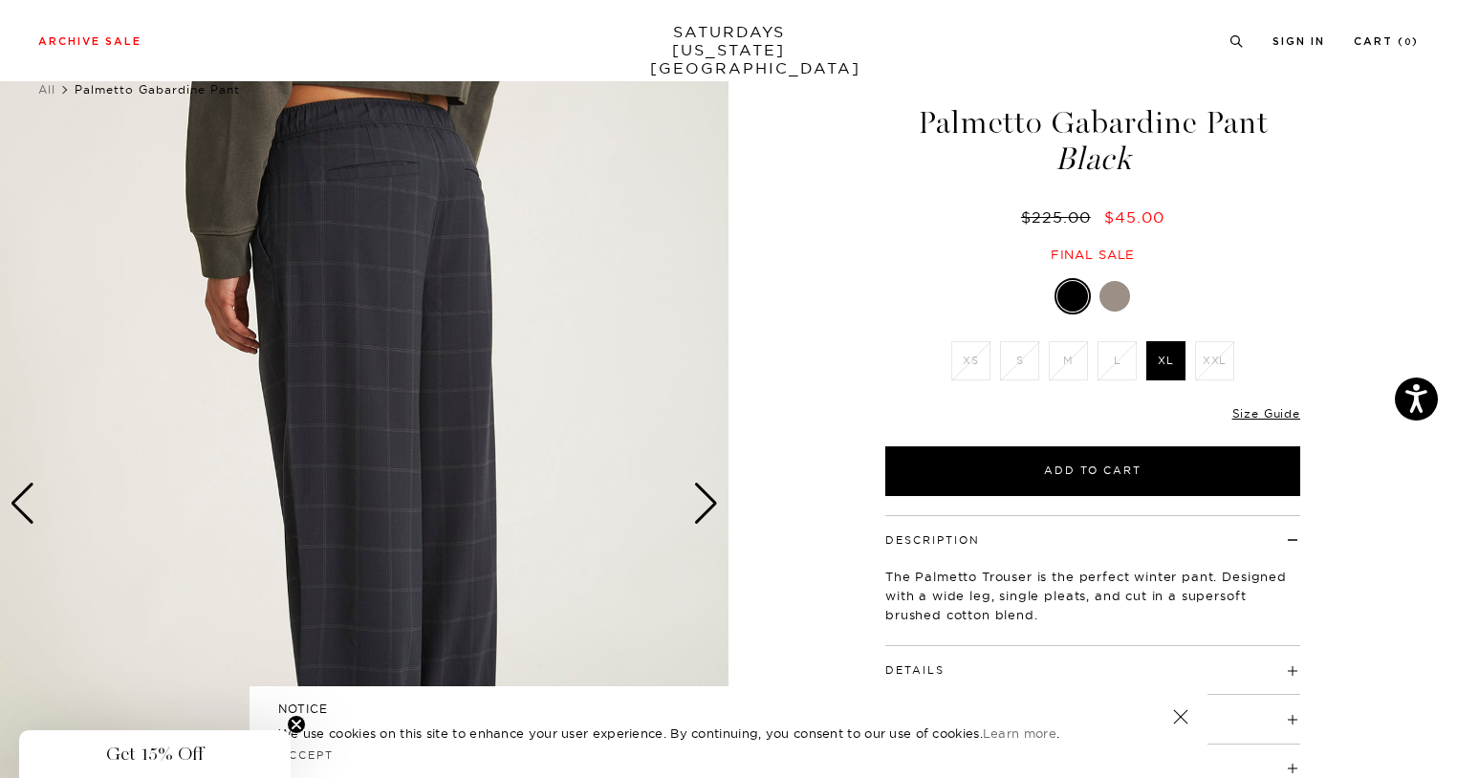
click at [708, 498] on div "Next slide" at bounding box center [706, 504] width 26 height 42
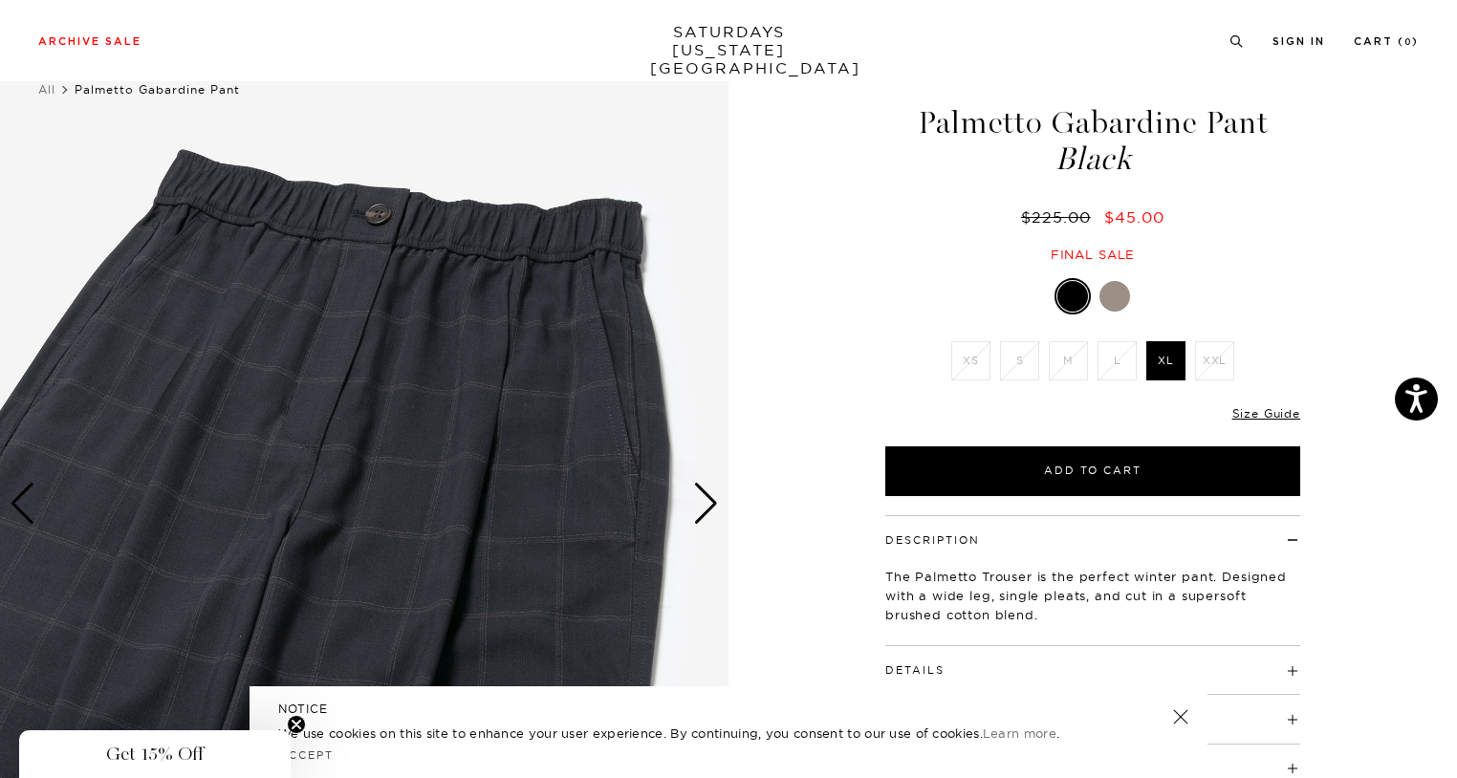
click at [1117, 286] on div at bounding box center [1115, 296] width 31 height 31
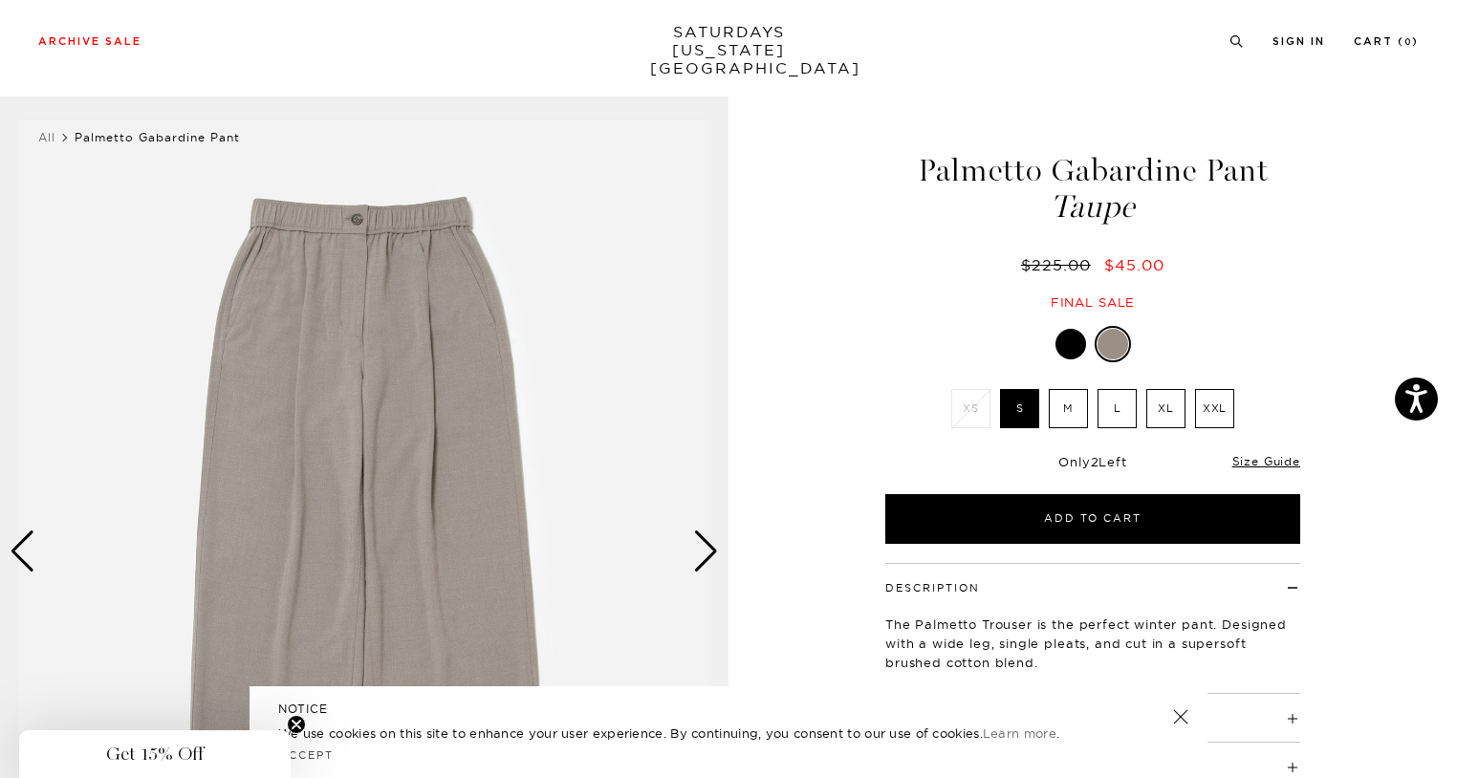
scroll to position [224, 0]
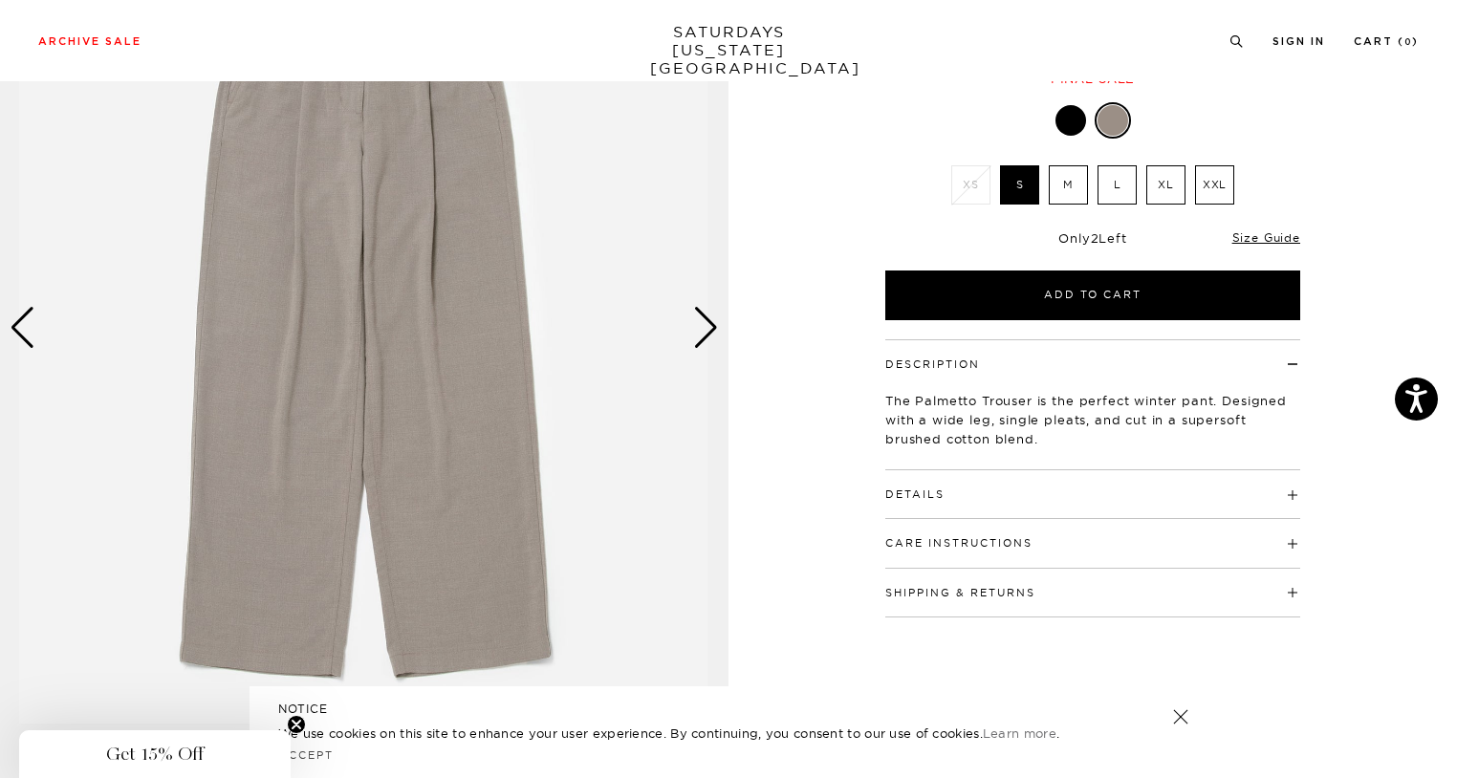
click at [724, 361] on img at bounding box center [364, 328] width 729 height 911
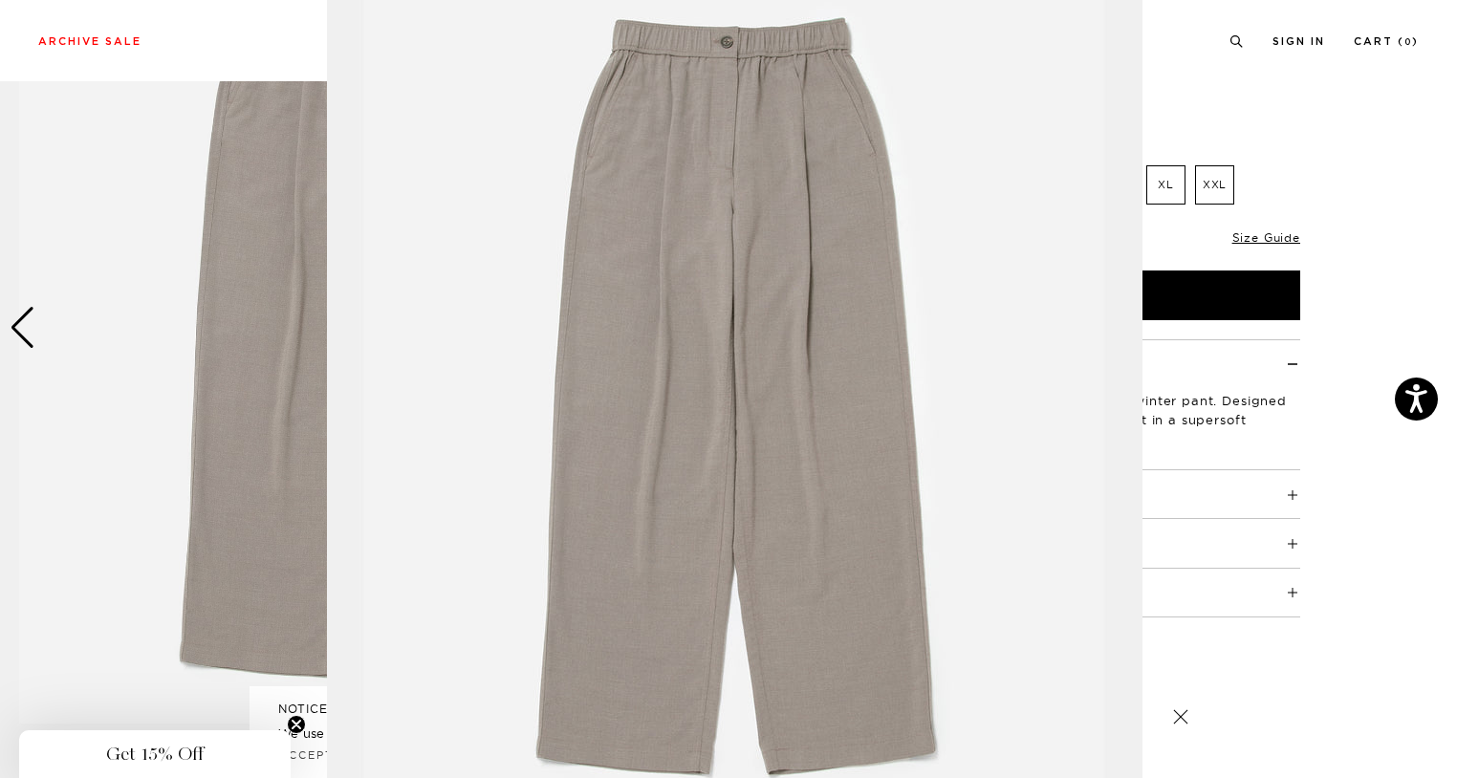
scroll to position [87, 0]
click at [708, 330] on img at bounding box center [735, 402] width 816 height 979
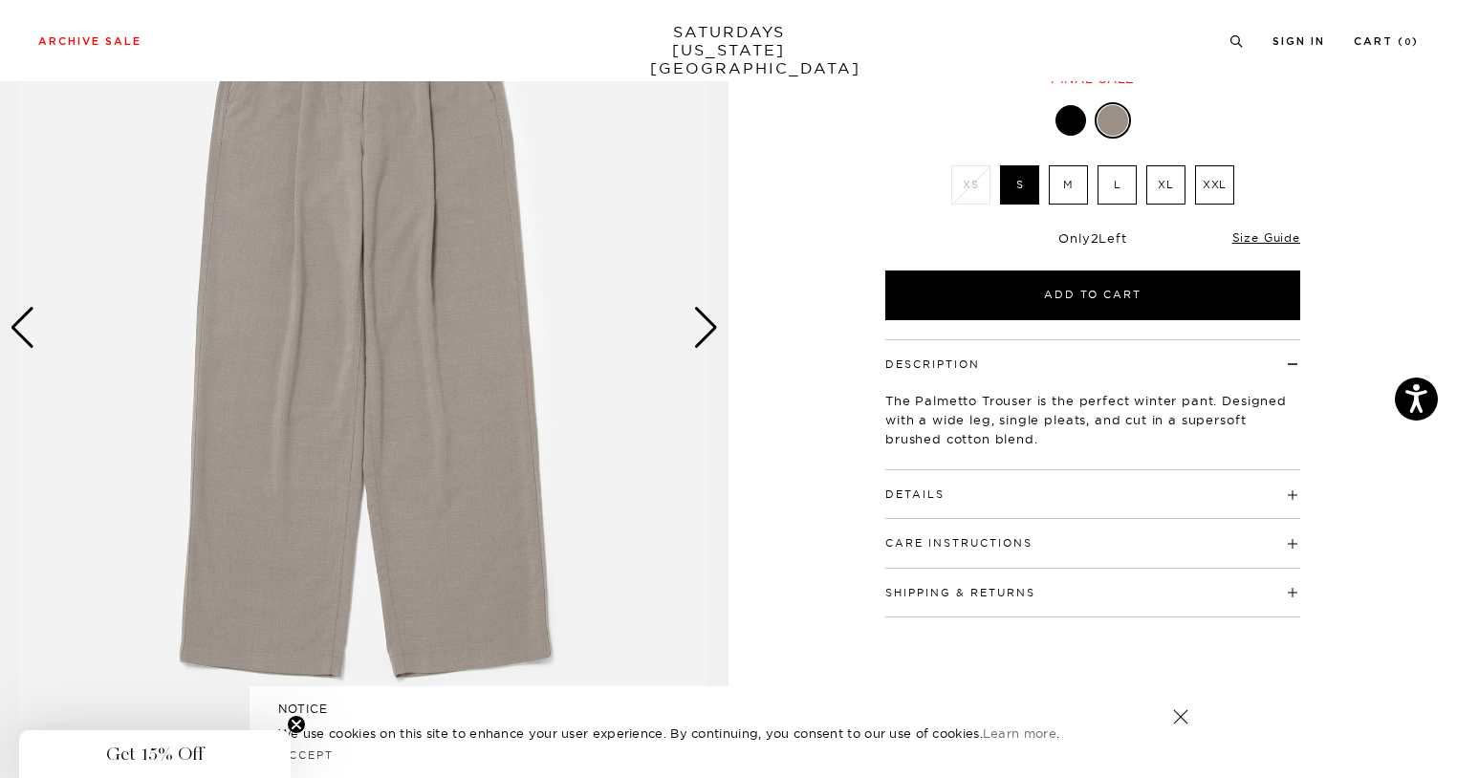
click at [703, 323] on div "Next slide" at bounding box center [706, 328] width 26 height 42
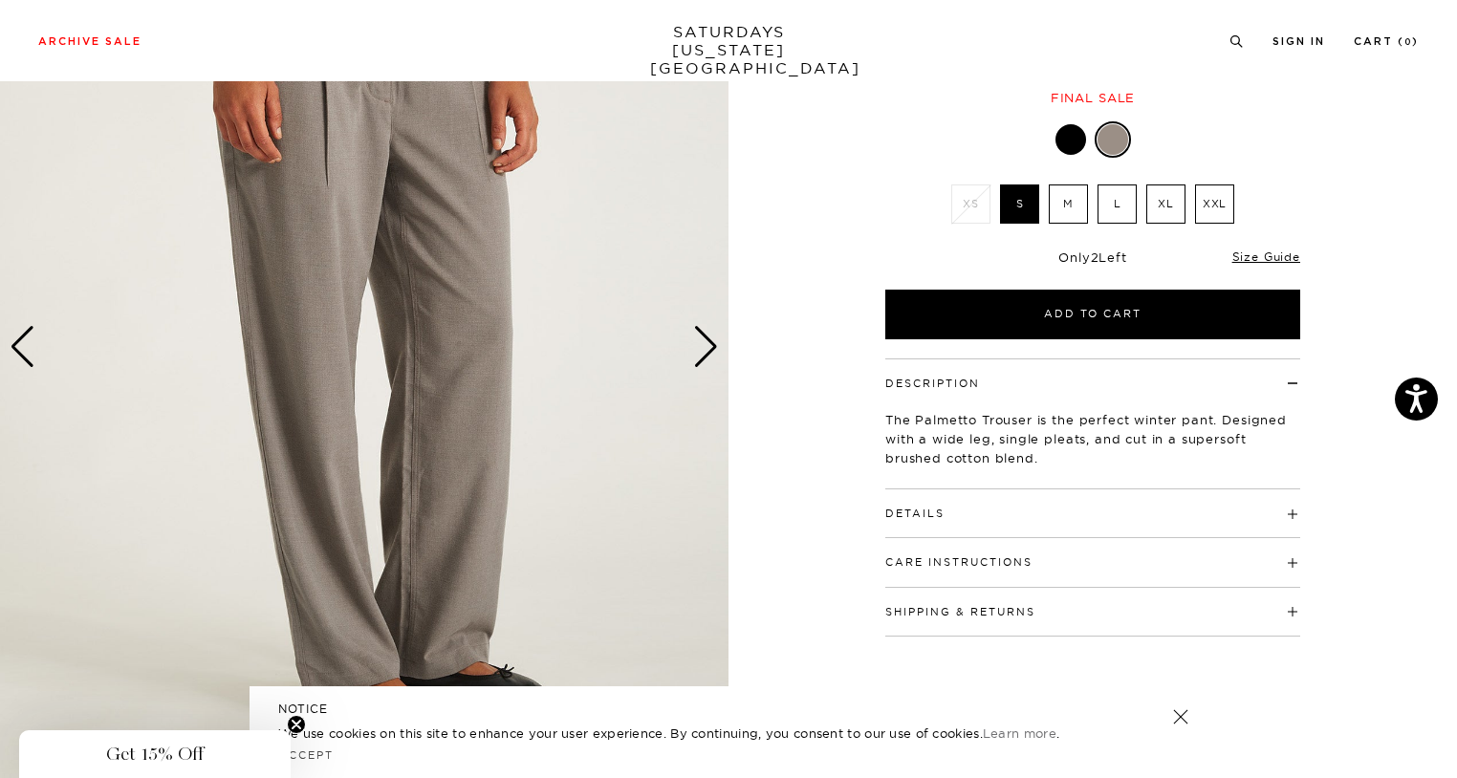
scroll to position [313, 0]
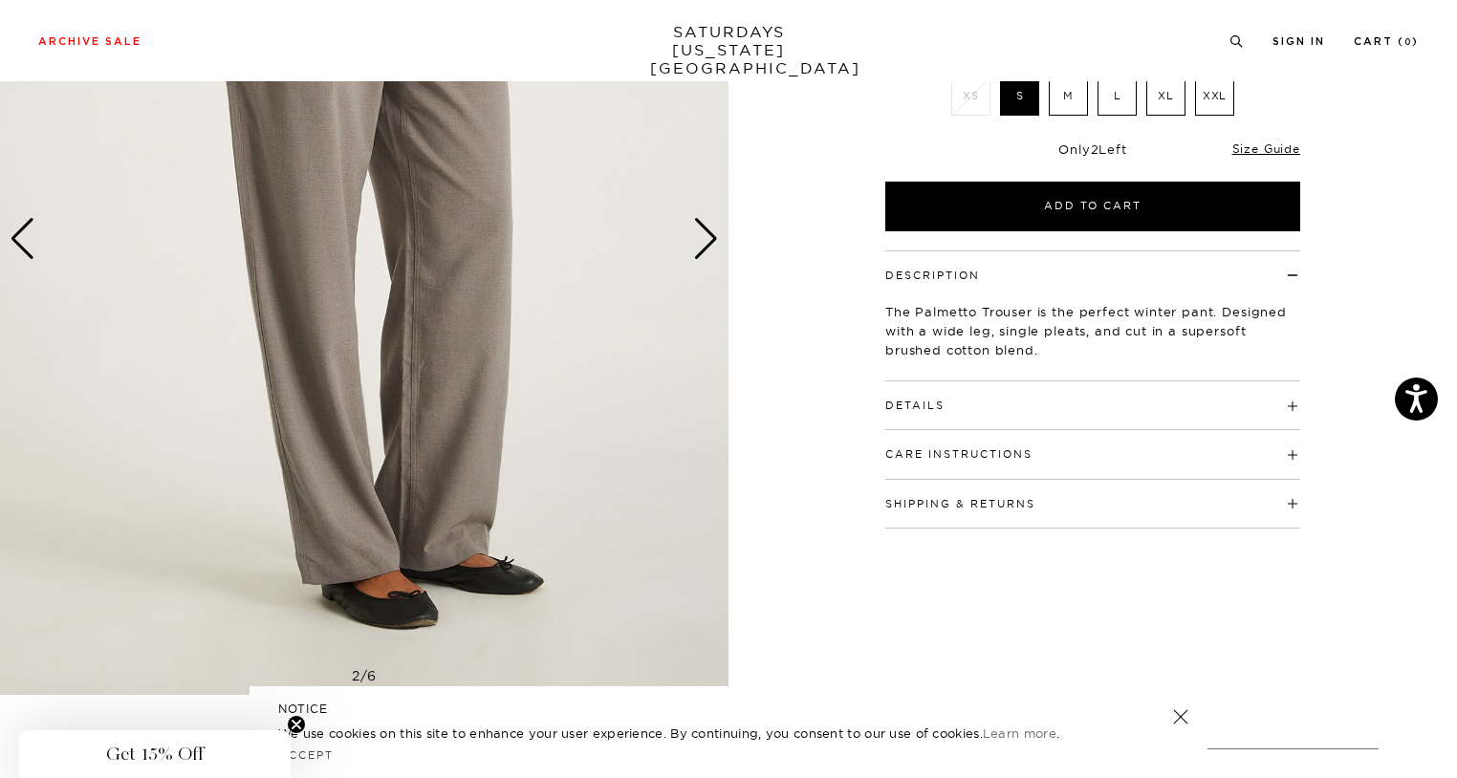
click at [708, 239] on div "Next slide" at bounding box center [706, 239] width 26 height 42
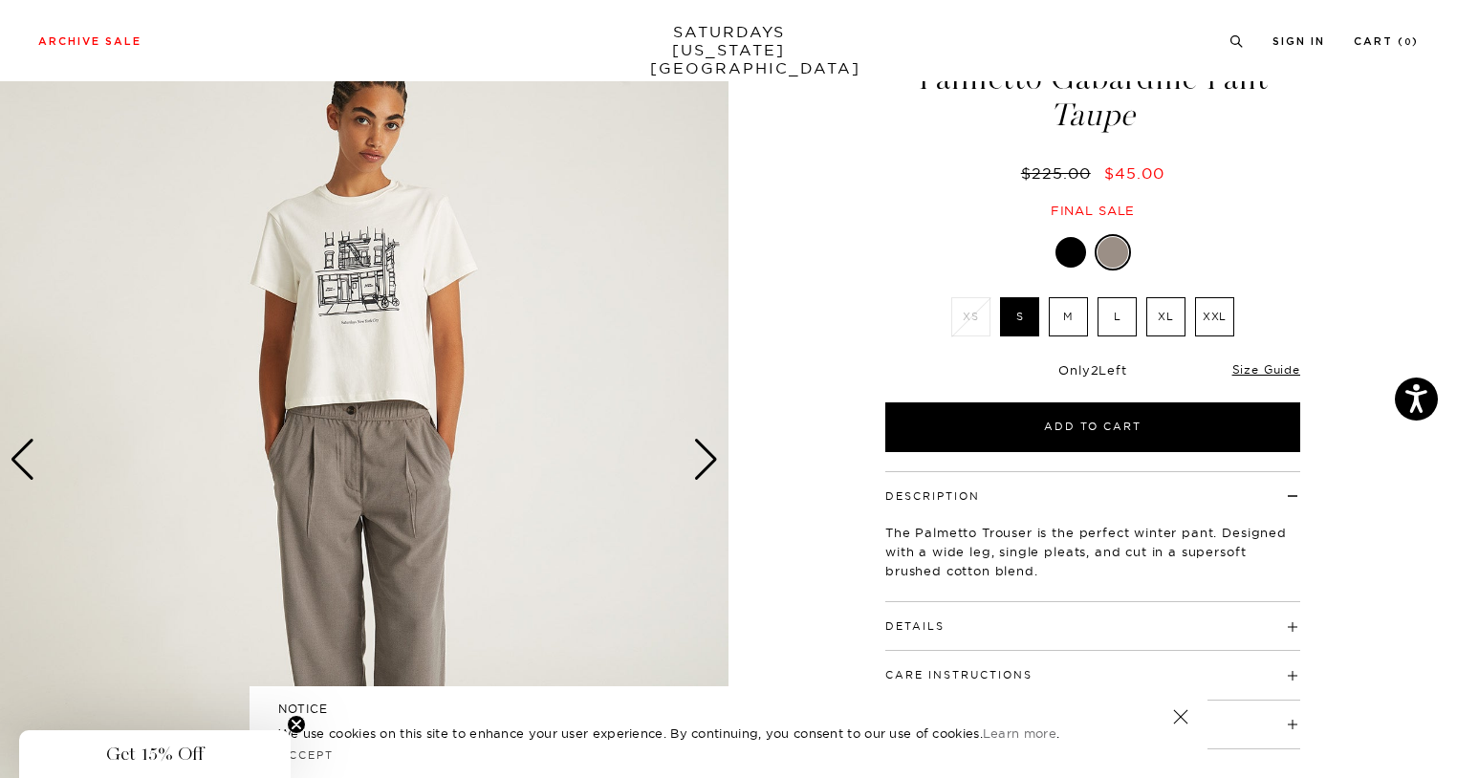
scroll to position [0, 0]
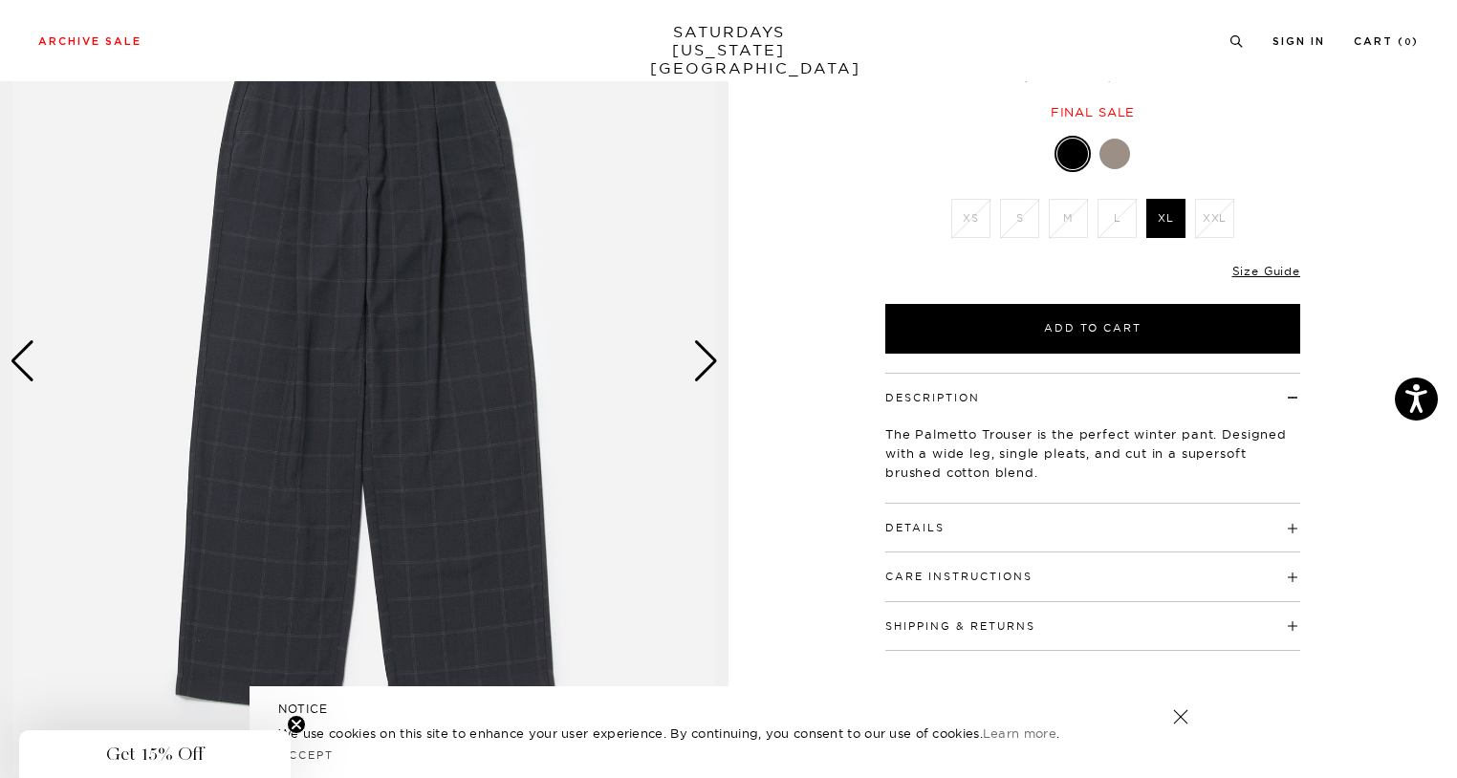
scroll to position [189, 0]
click at [699, 350] on div "Next slide" at bounding box center [706, 362] width 26 height 42
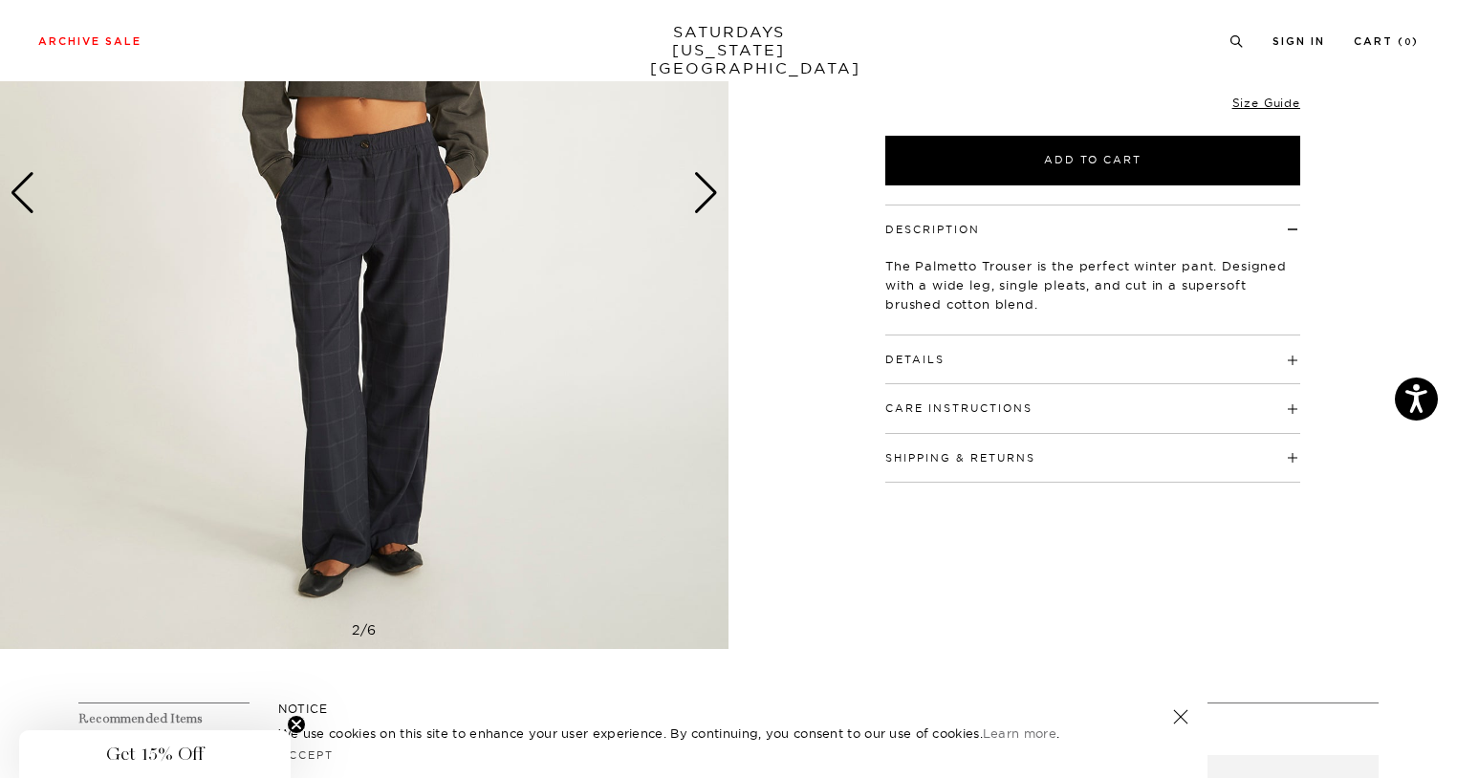
scroll to position [336, 11]
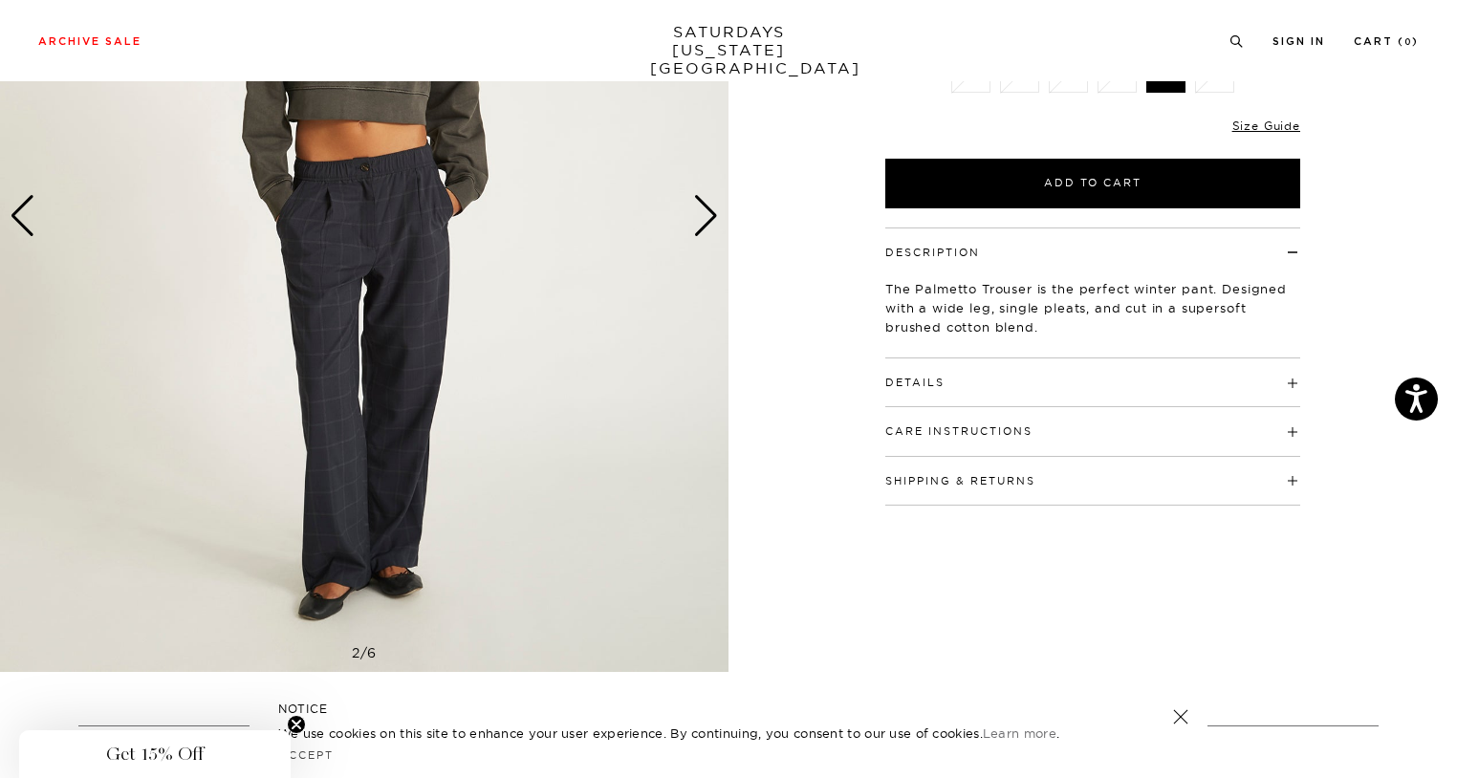
click at [694, 212] on div "Next slide" at bounding box center [706, 216] width 26 height 42
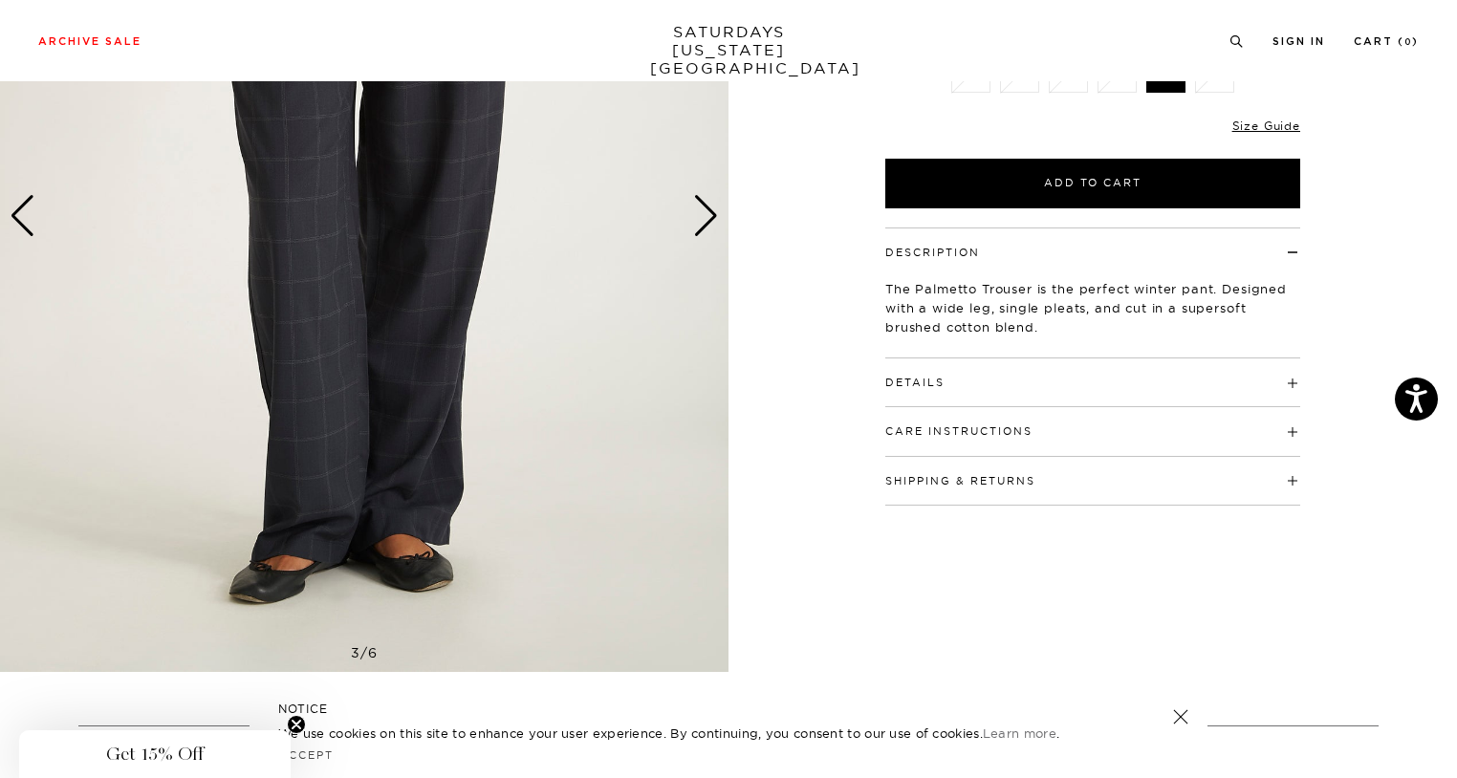
click at [694, 212] on div "Next slide" at bounding box center [706, 216] width 26 height 42
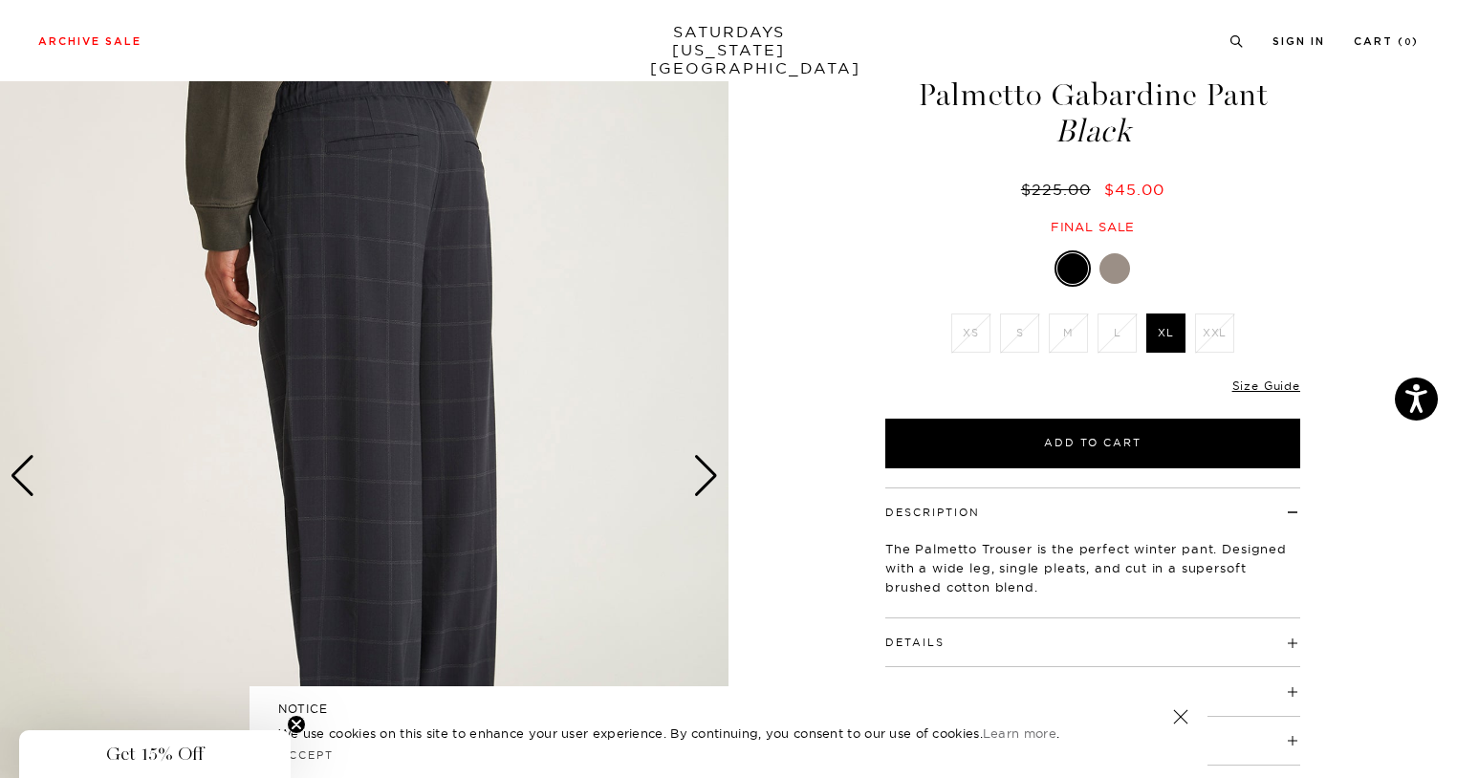
scroll to position [0, 11]
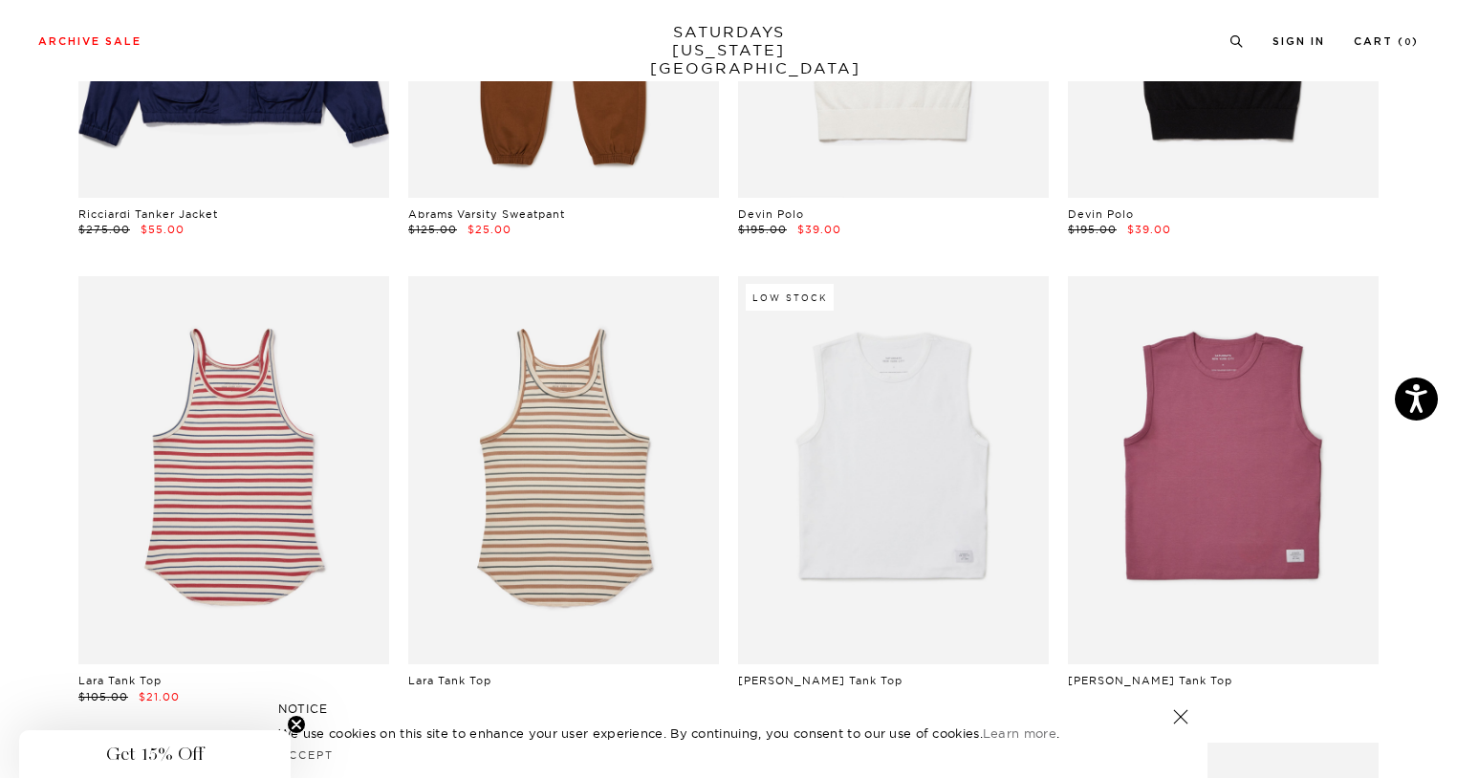
scroll to position [1508, 10]
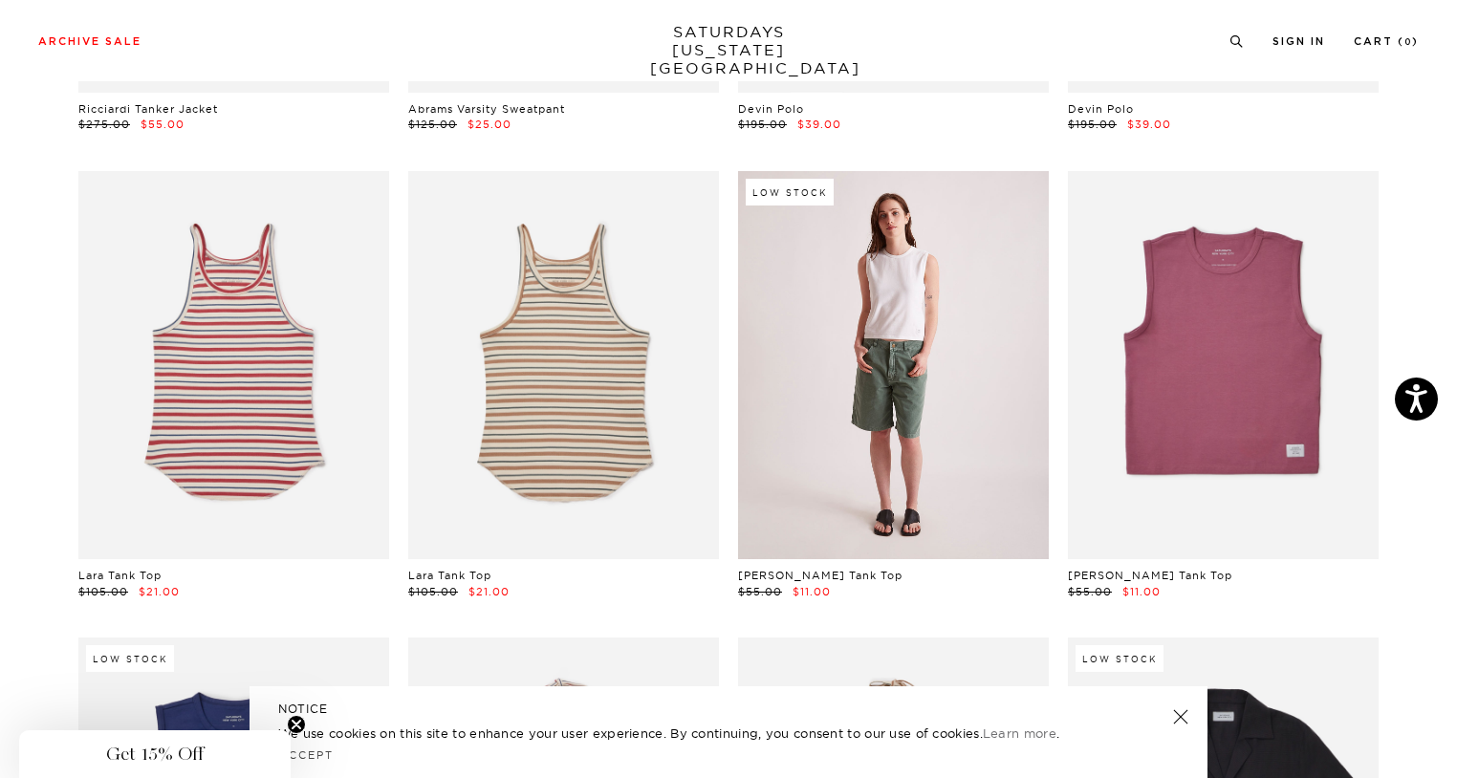
click at [898, 307] on link at bounding box center [893, 365] width 311 height 388
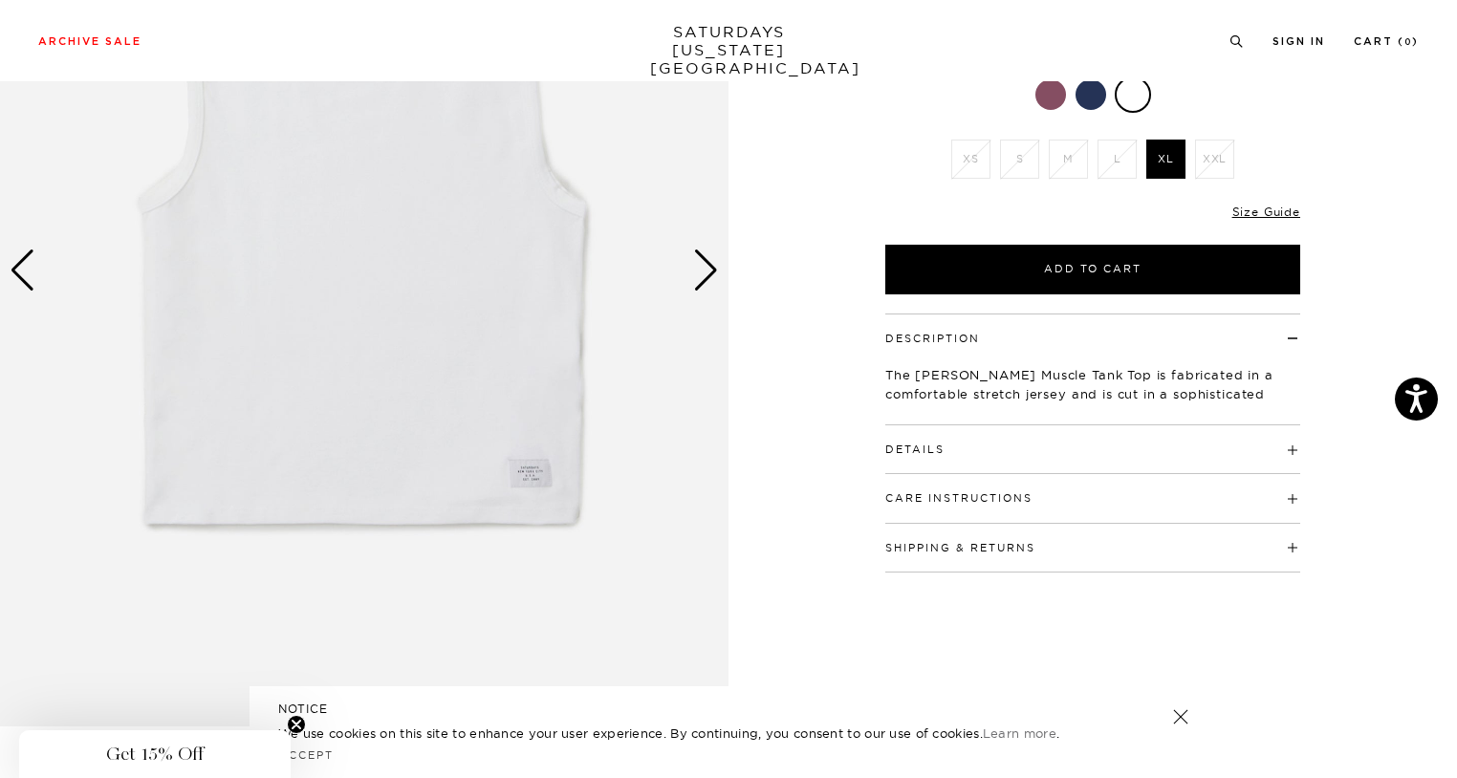
scroll to position [279, 0]
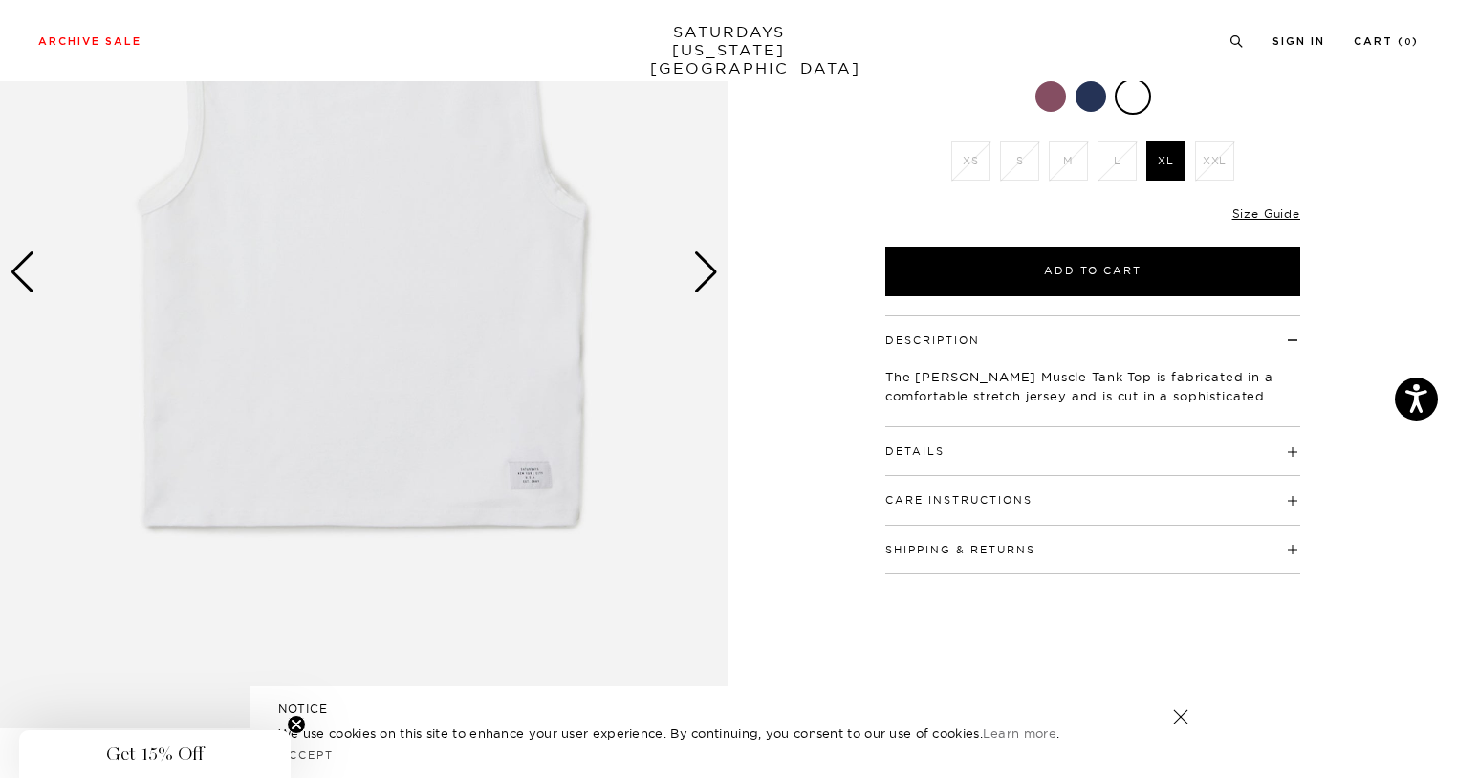
click at [705, 272] on div "Next slide" at bounding box center [706, 272] width 26 height 42
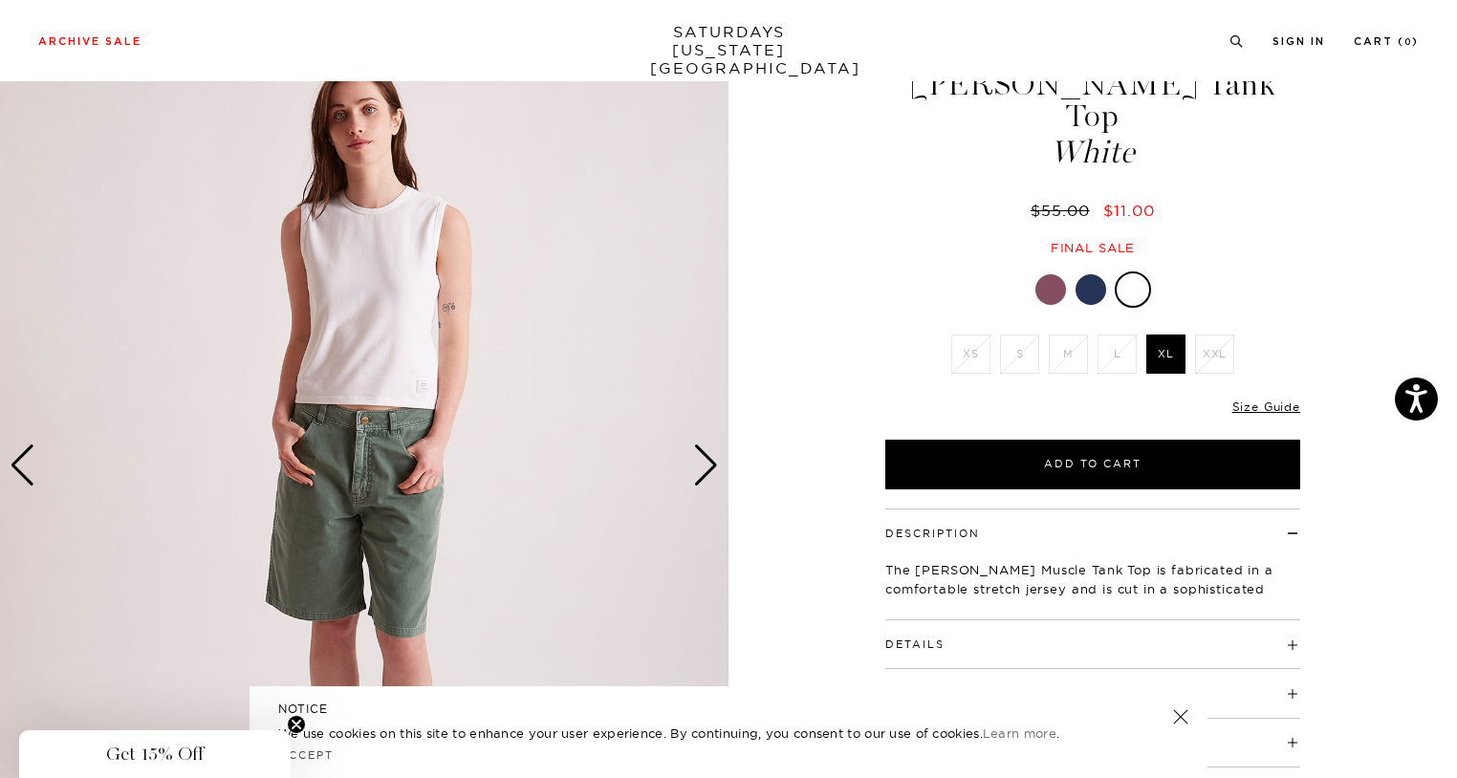
scroll to position [84, 0]
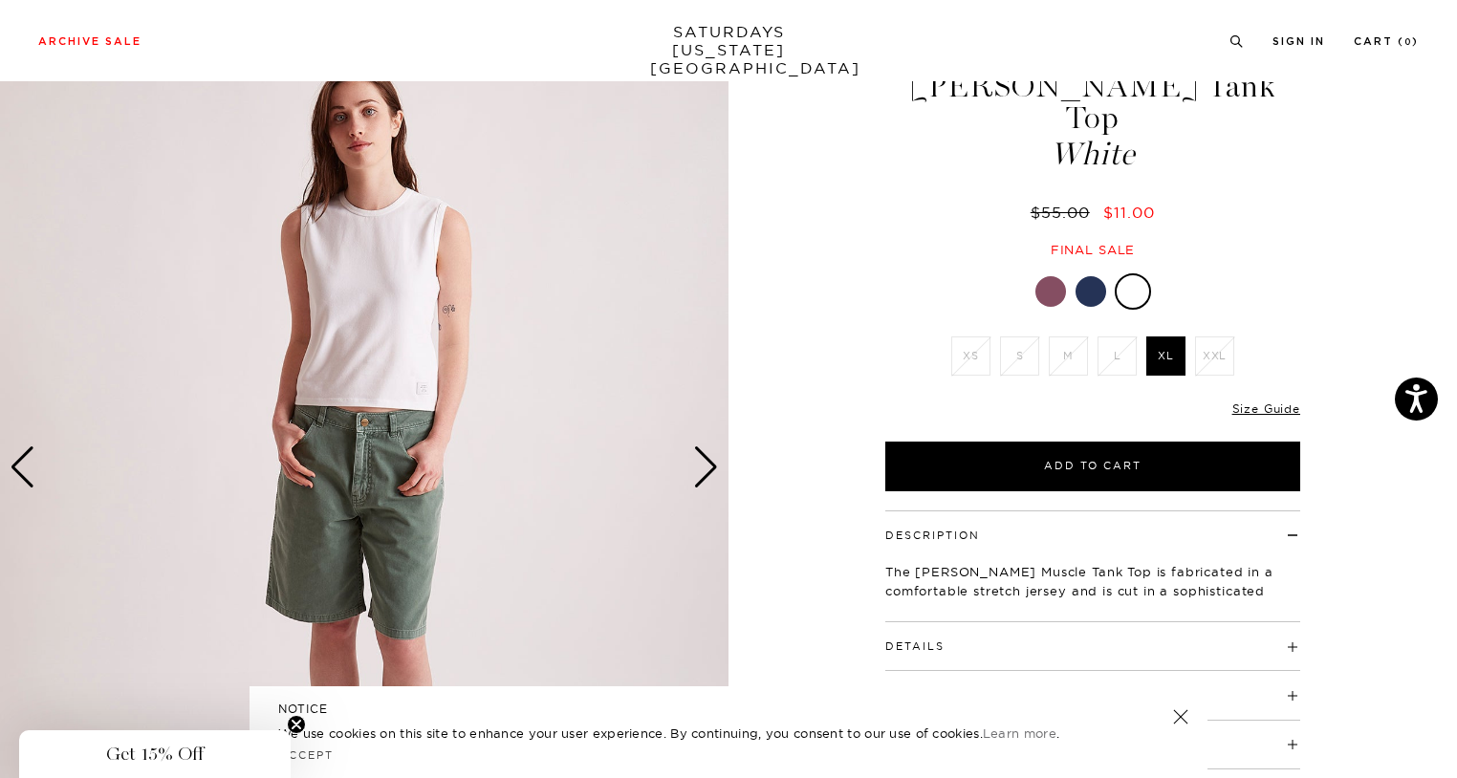
click at [707, 468] on div "Next slide" at bounding box center [706, 468] width 26 height 42
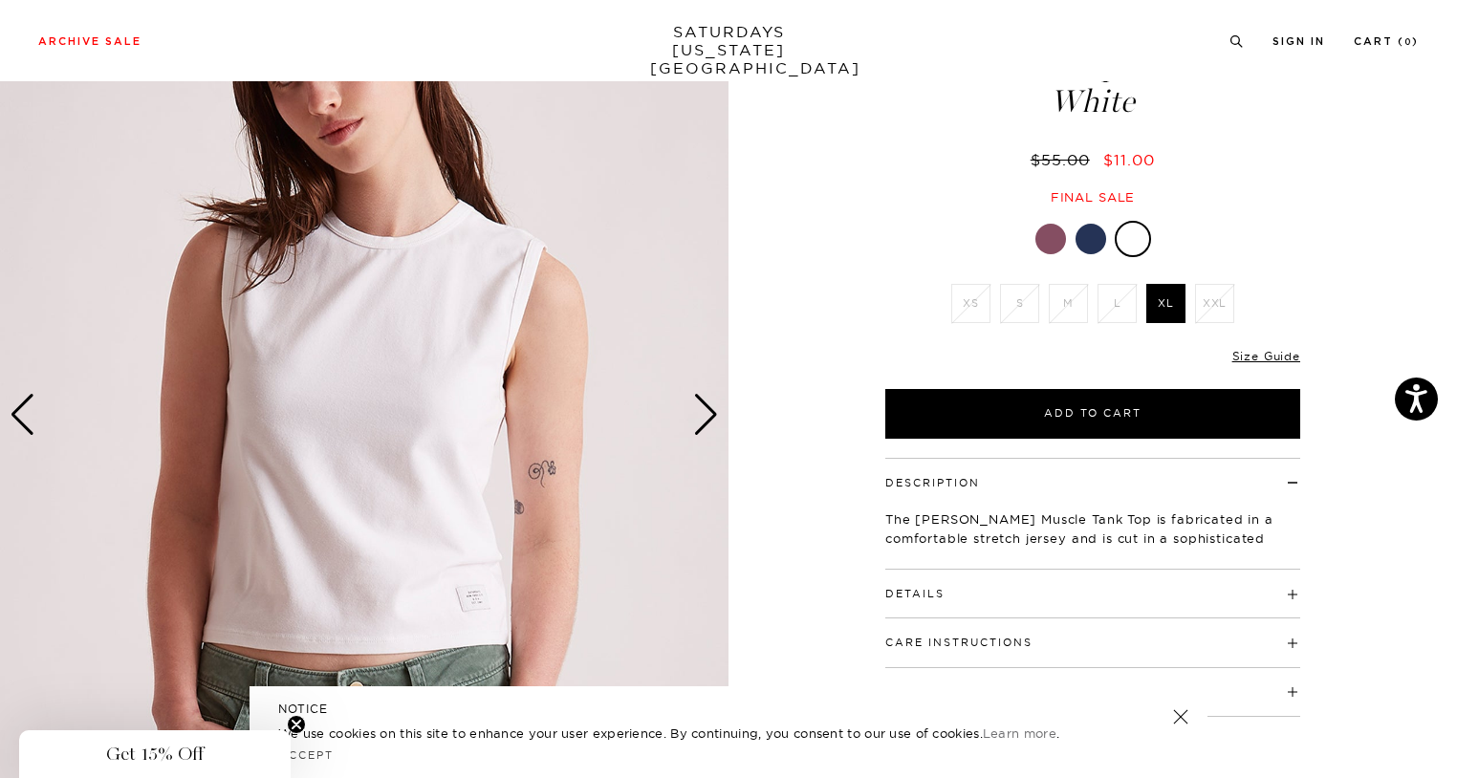
scroll to position [136, 0]
click at [702, 425] on div "Next slide" at bounding box center [706, 416] width 26 height 42
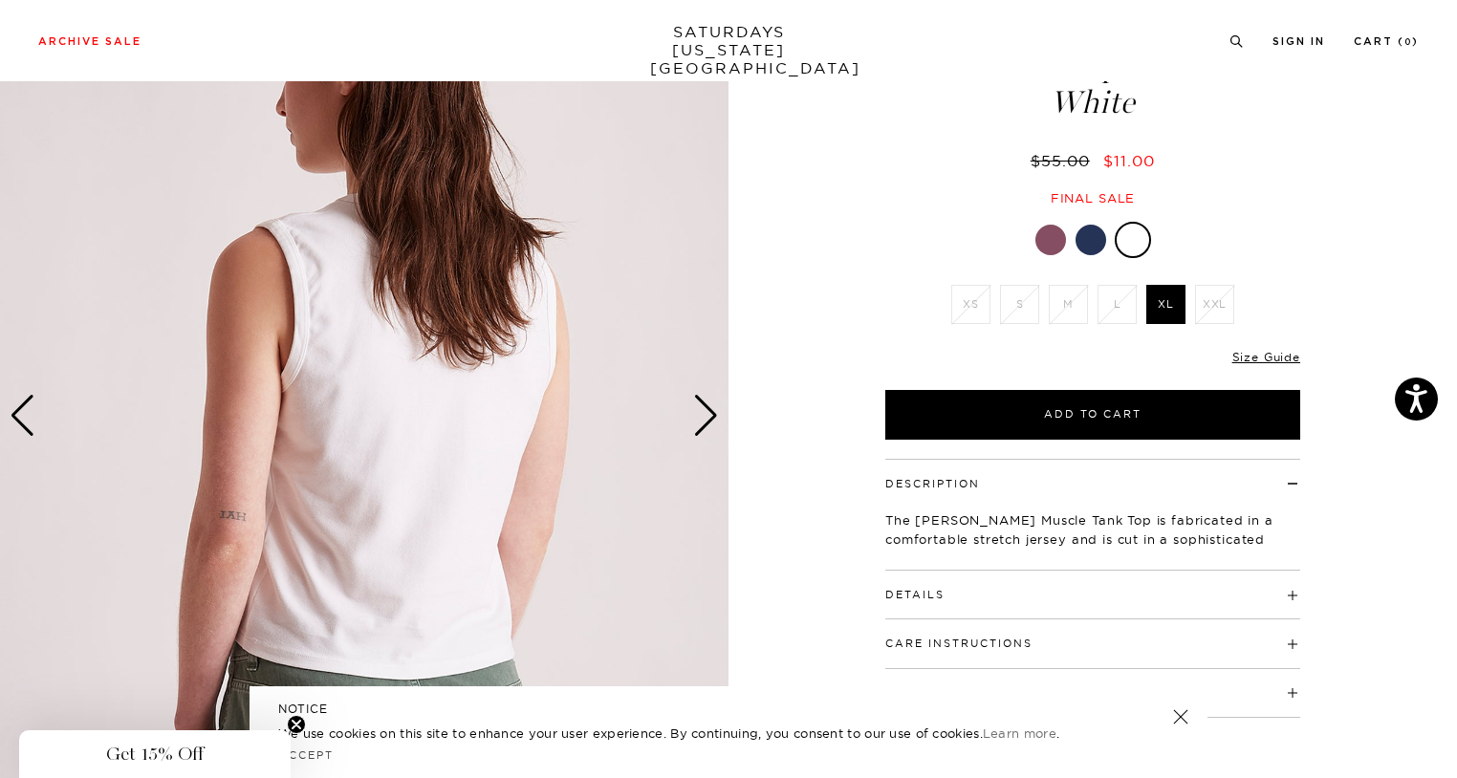
scroll to position [0, 0]
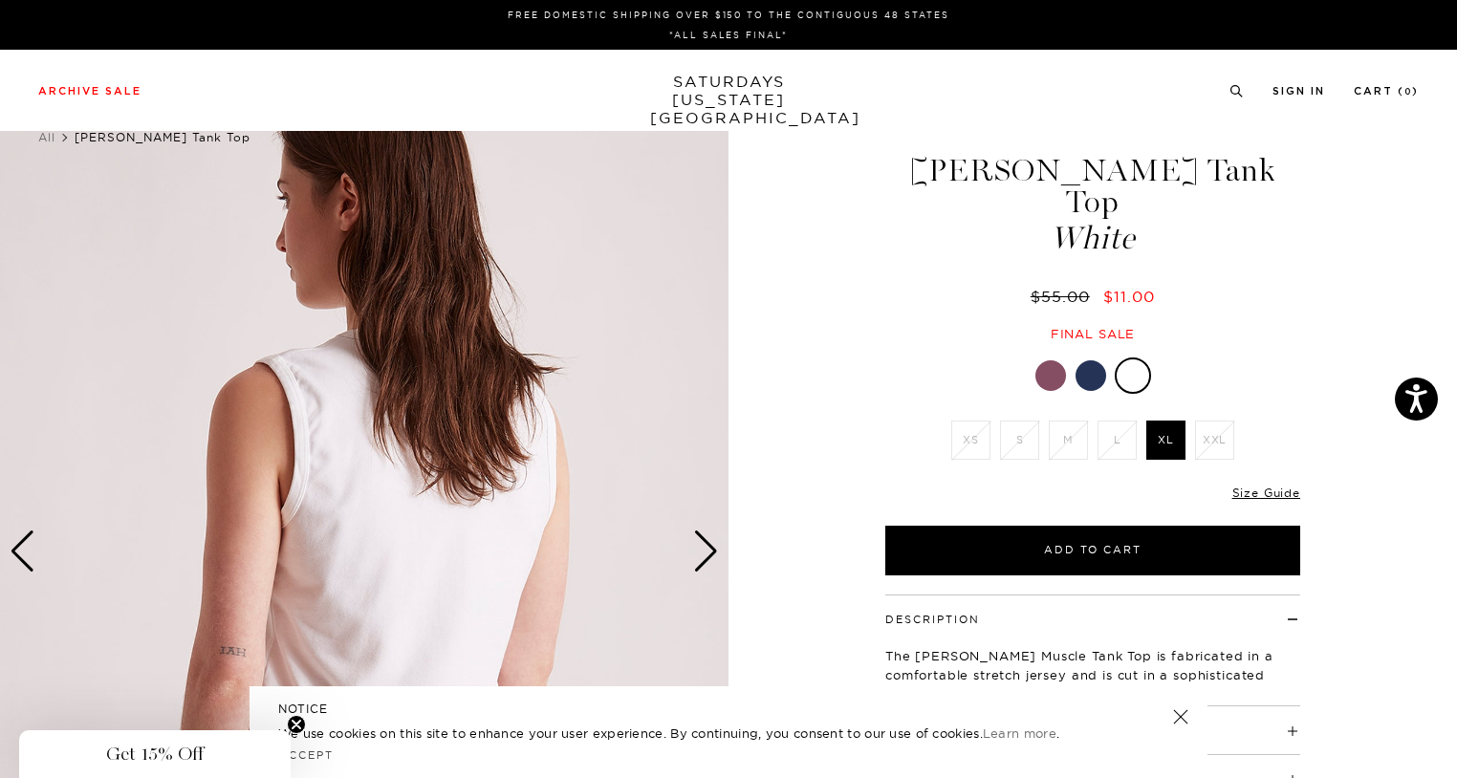
click at [1090, 360] on div at bounding box center [1091, 375] width 31 height 31
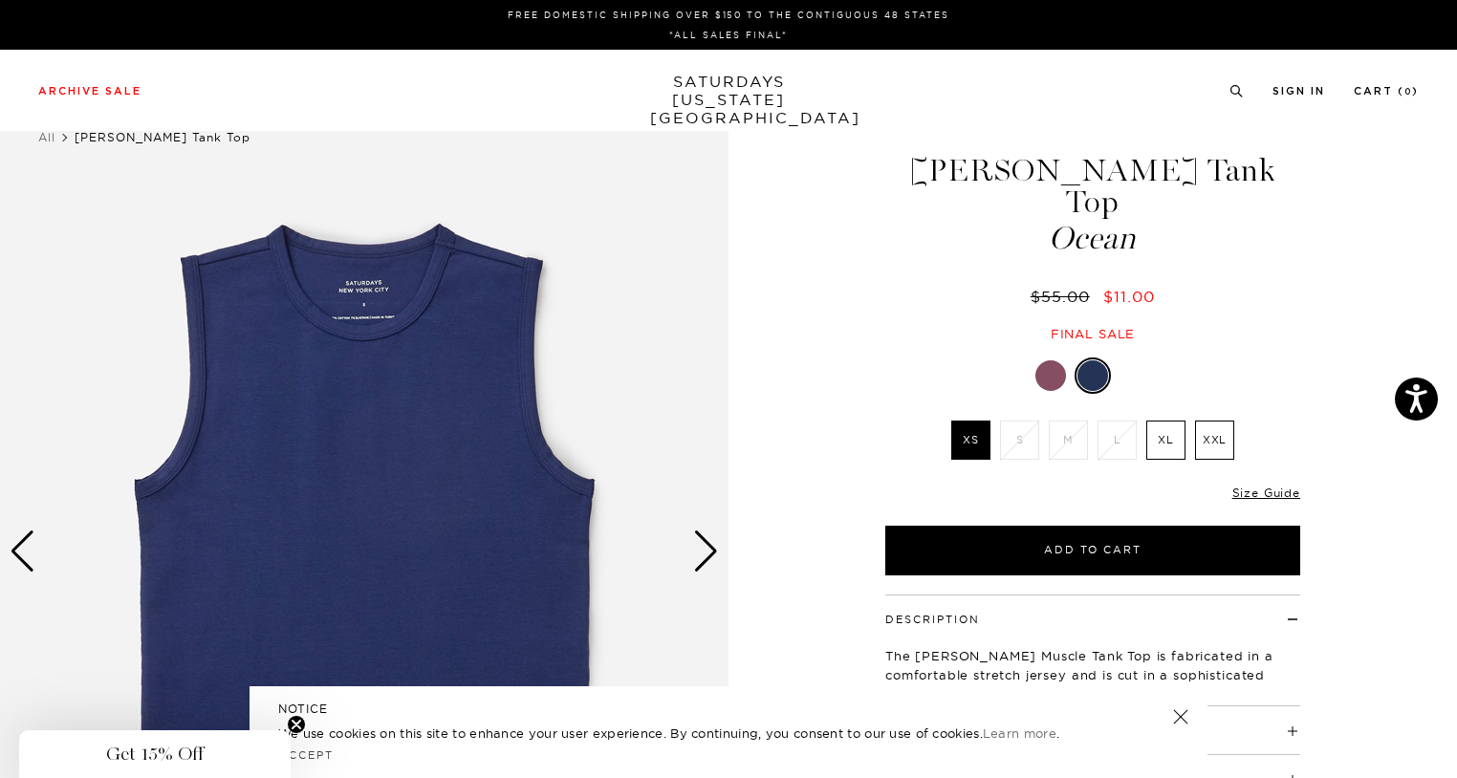
click at [1032, 358] on div at bounding box center [1092, 376] width 415 height 36
click at [1047, 360] on div at bounding box center [1051, 375] width 31 height 31
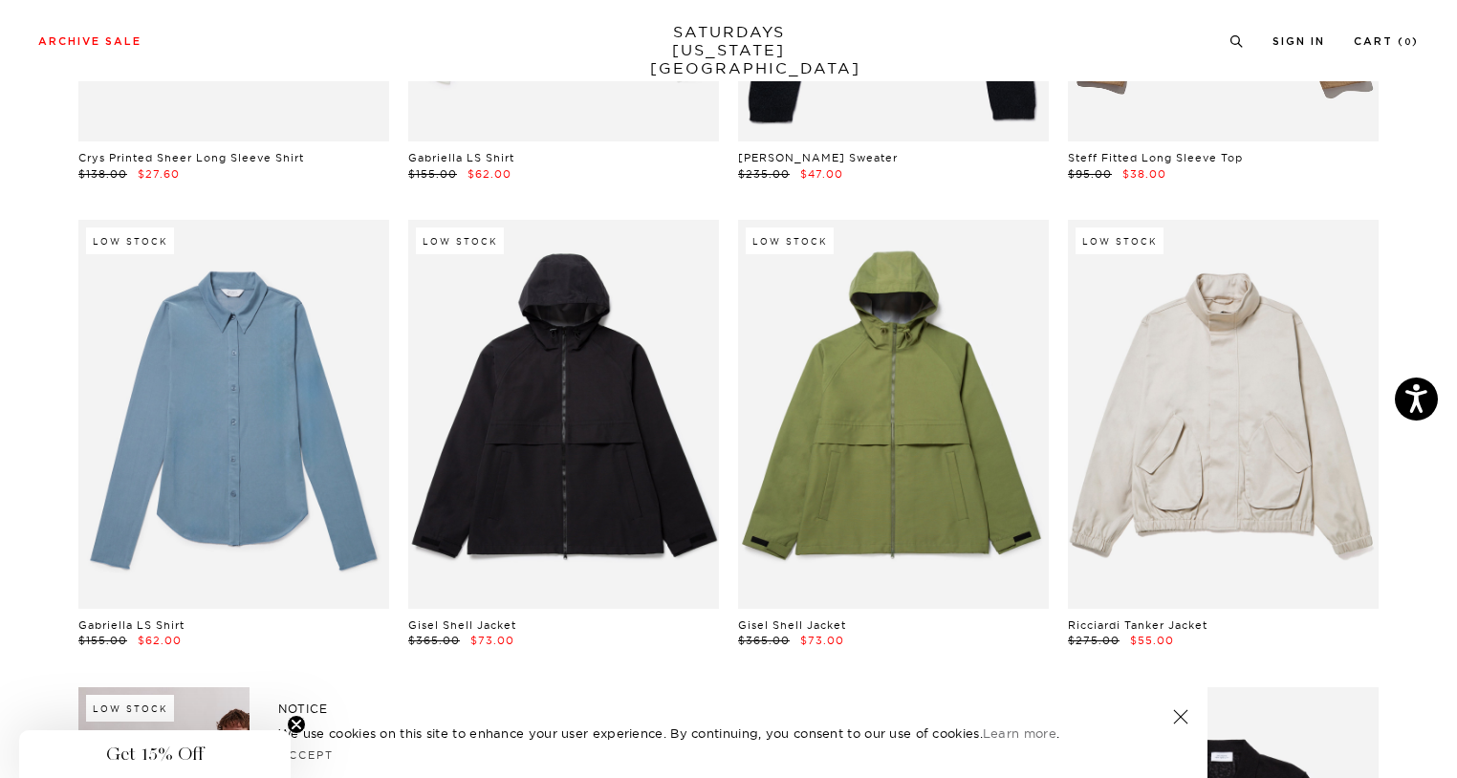
scroll to position [524, 10]
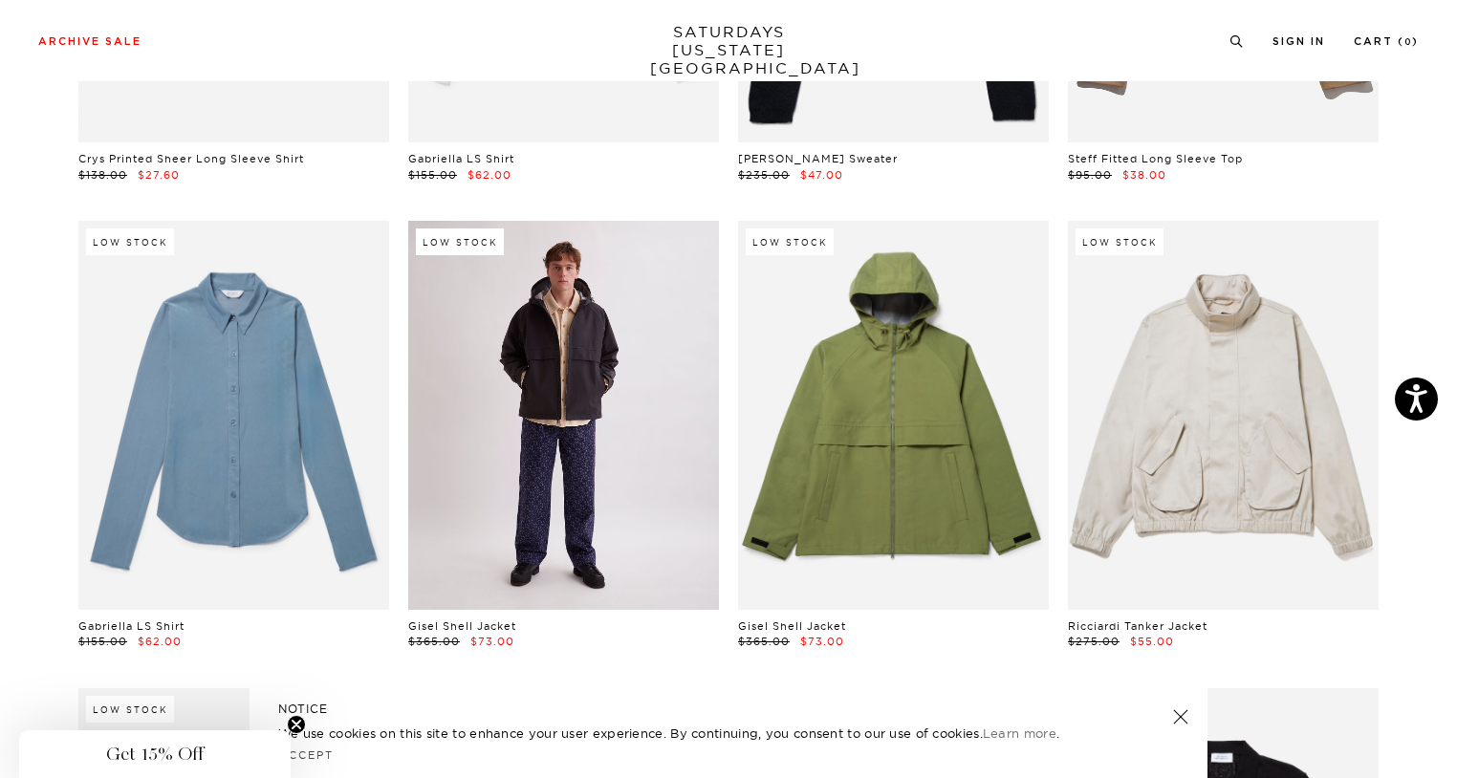
click at [519, 369] on link at bounding box center [563, 415] width 311 height 388
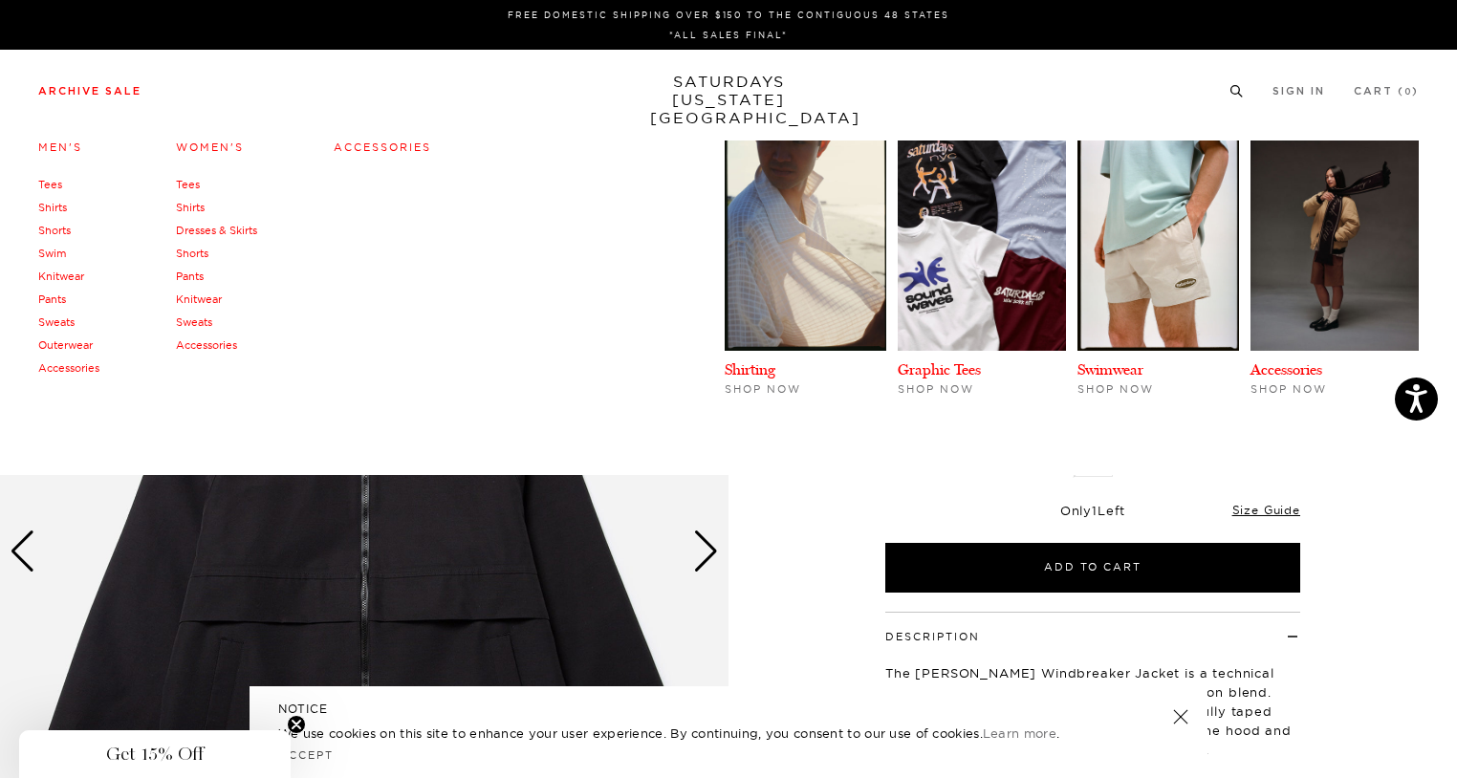
click at [84, 89] on link "Archive Sale" at bounding box center [89, 91] width 103 height 11
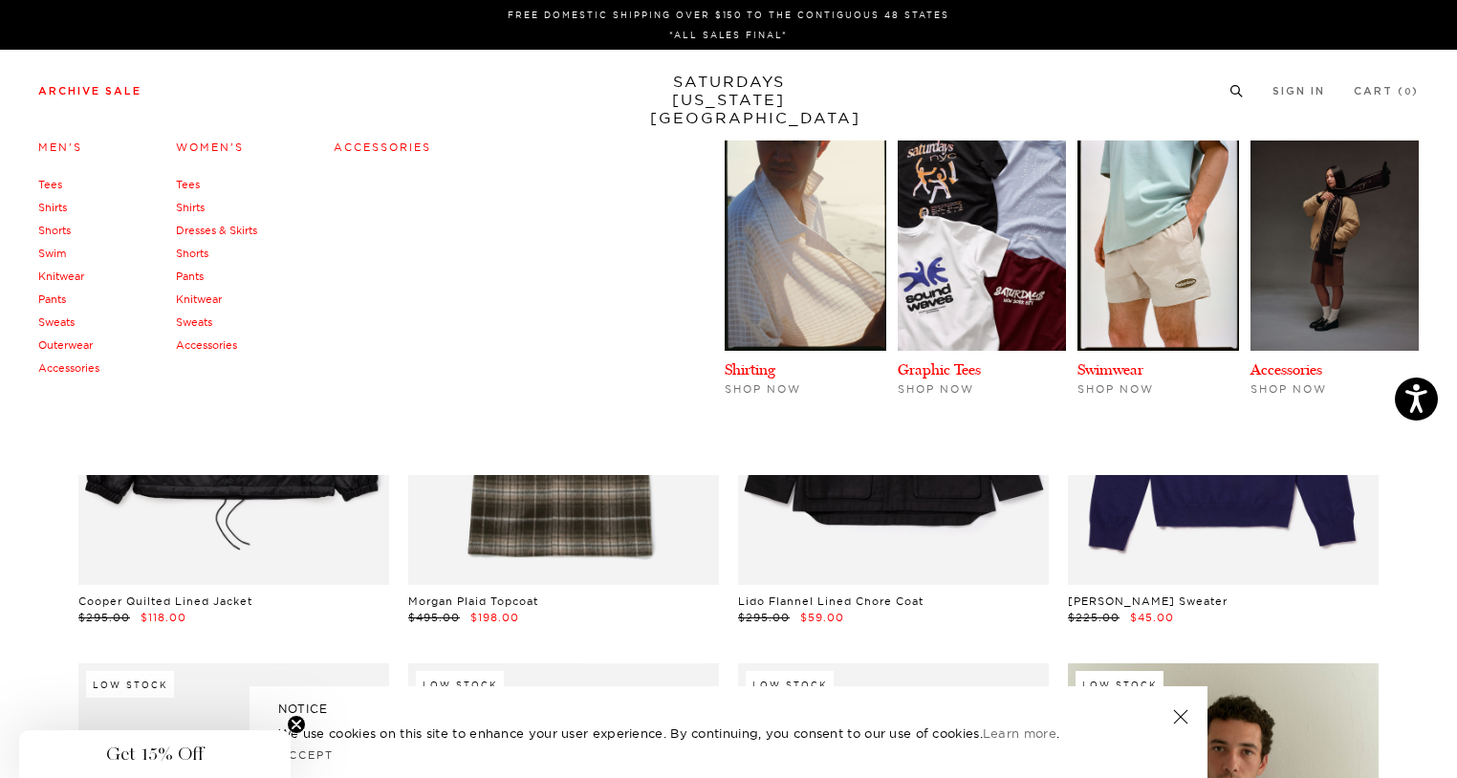
click at [190, 184] on link "Tees" at bounding box center [188, 184] width 24 height 13
